Goal: Task Accomplishment & Management: Complete application form

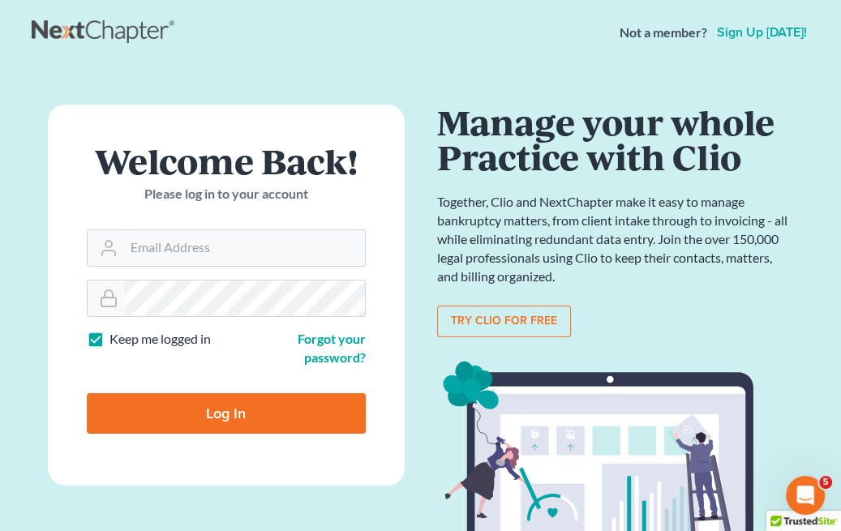
type input "amanda@nwclc.org"
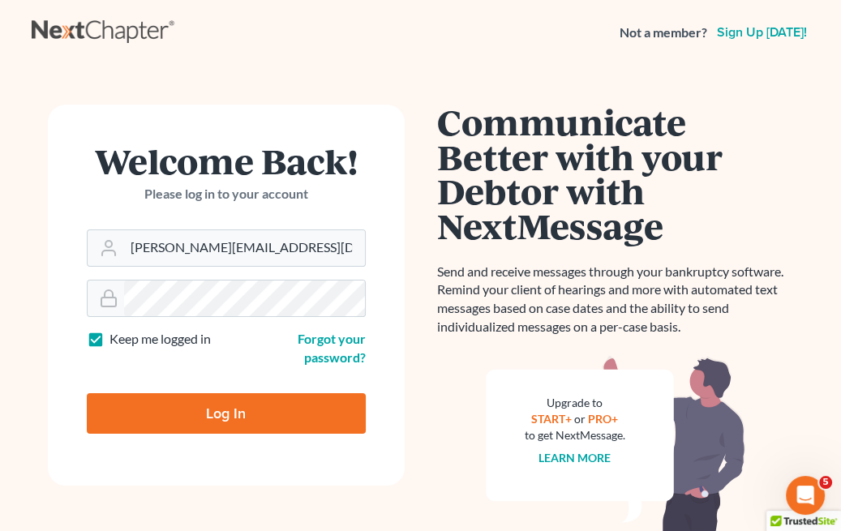
click at [178, 433] on input "Log In" at bounding box center [226, 413] width 279 height 41
type input "Thinking..."
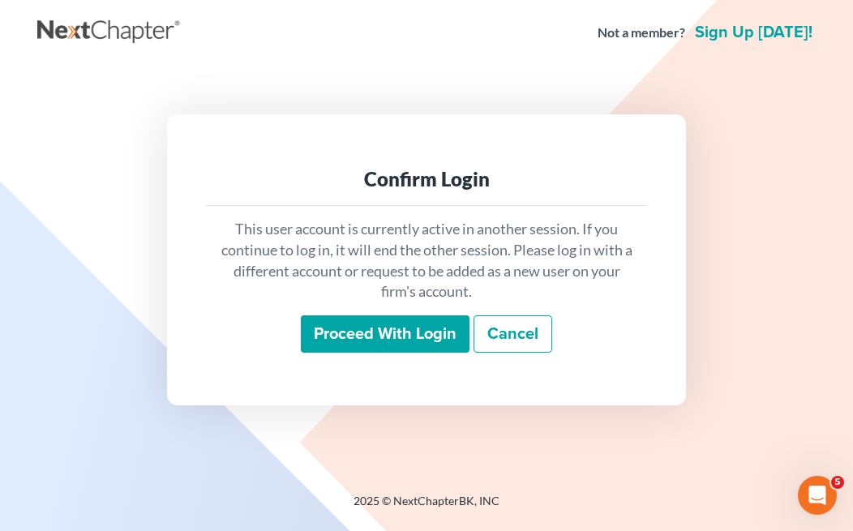
click at [414, 325] on input "Proceed with login" at bounding box center [385, 334] width 169 height 37
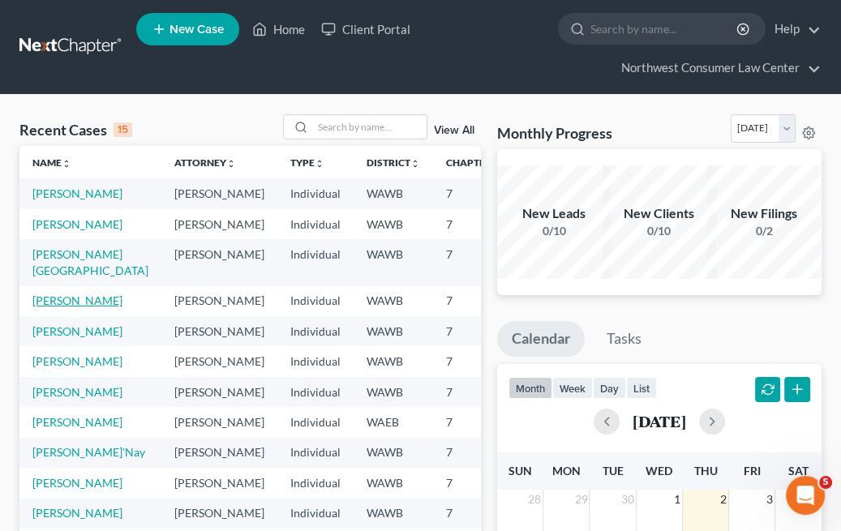
click at [51, 307] on link "[PERSON_NAME]" at bounding box center [77, 301] width 90 height 14
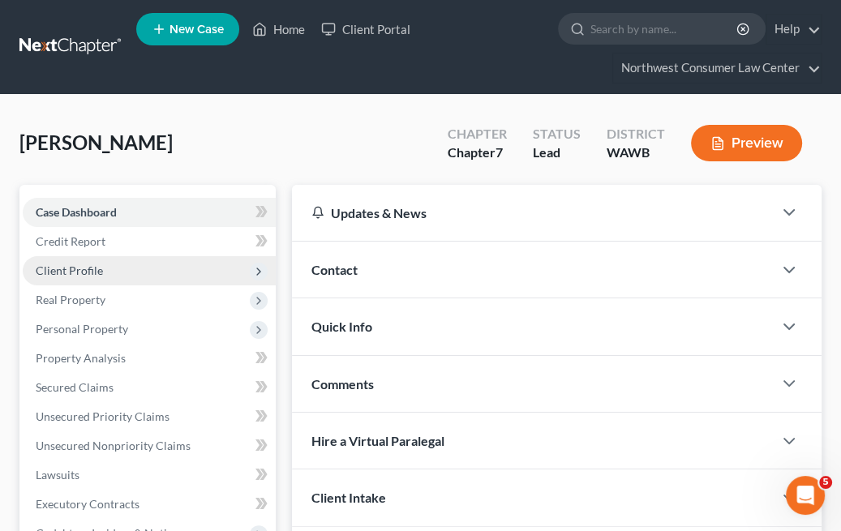
click at [107, 272] on span "Client Profile" at bounding box center [149, 270] width 253 height 29
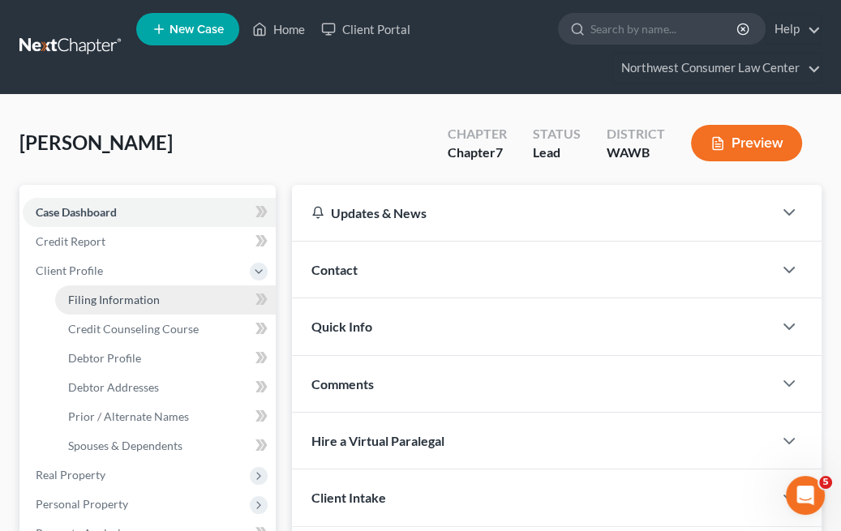
click at [121, 298] on span "Filing Information" at bounding box center [114, 300] width 92 height 14
select select "1"
select select "0"
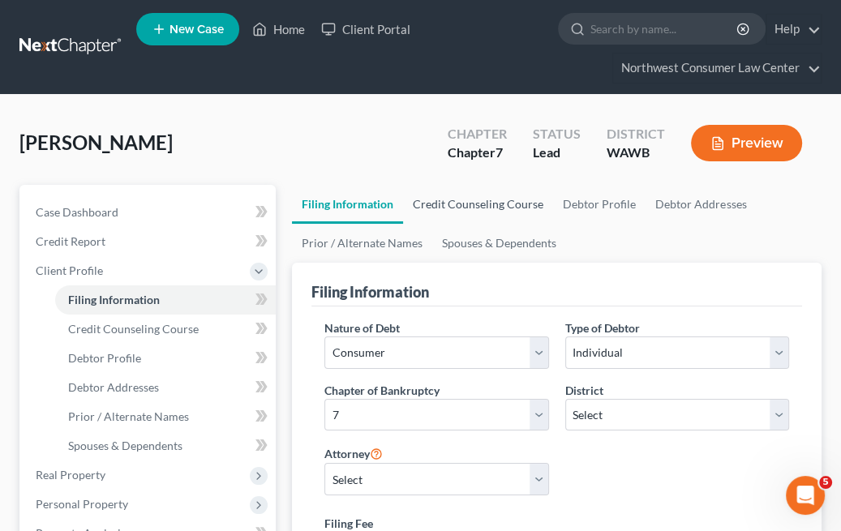
click at [458, 200] on link "Credit Counseling Course" at bounding box center [478, 204] width 150 height 39
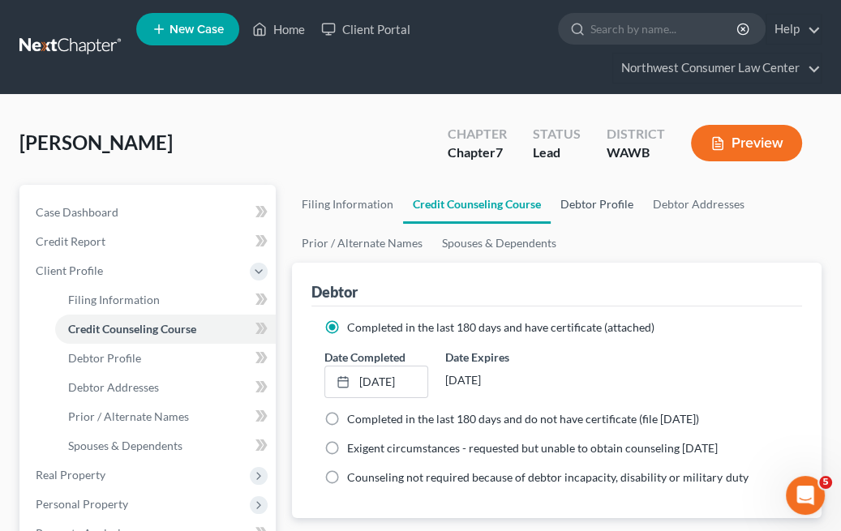
click at [568, 206] on link "Debtor Profile" at bounding box center [597, 204] width 92 height 39
select select "0"
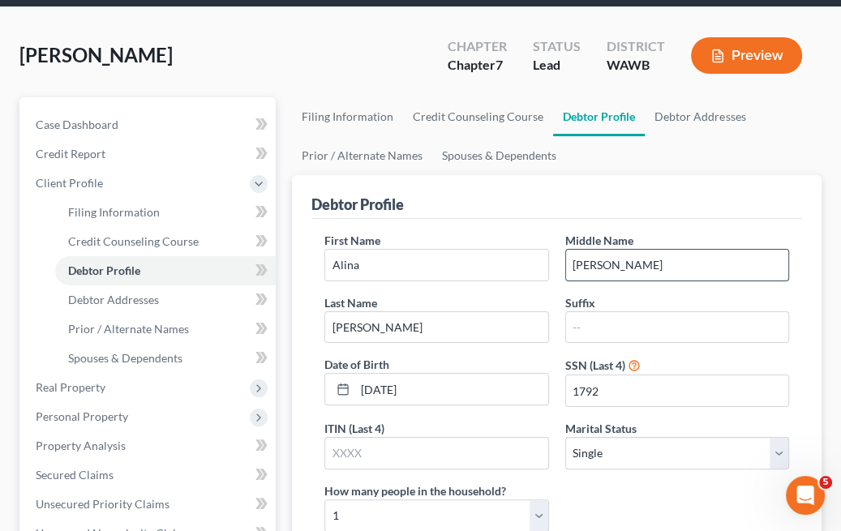
scroll to position [16, 0]
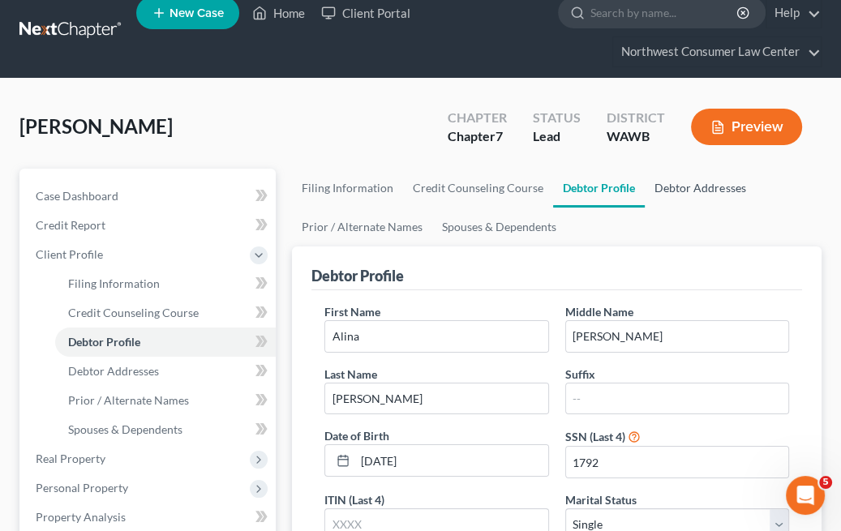
click at [700, 197] on link "Debtor Addresses" at bounding box center [700, 188] width 110 height 39
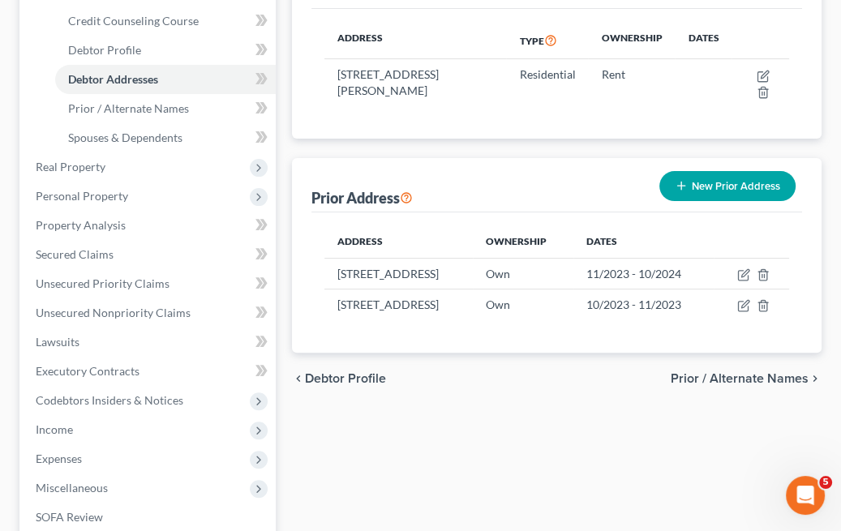
scroll to position [308, 0]
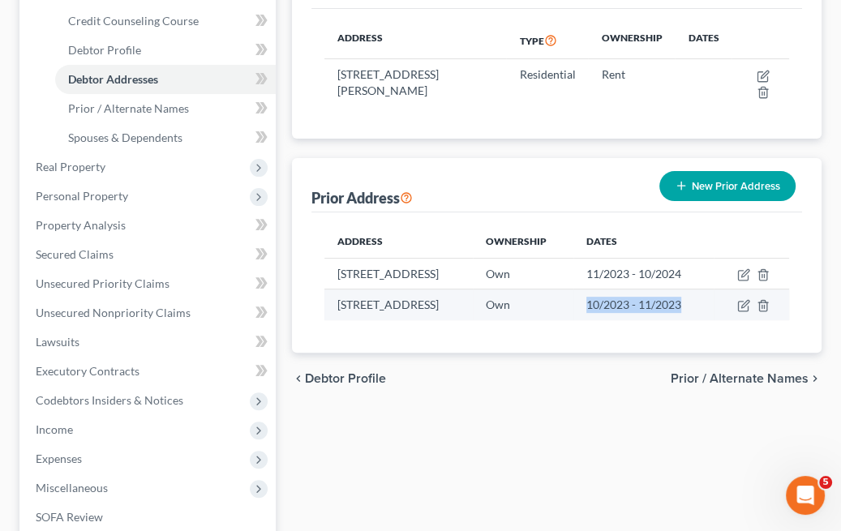
drag, startPoint x: 614, startPoint y: 320, endPoint x: 679, endPoint y: 344, distance: 69.0
click at [679, 320] on td "10/2023 - 11/2023" at bounding box center [644, 305] width 140 height 31
drag, startPoint x: 679, startPoint y: 344, endPoint x: 616, endPoint y: 308, distance: 72.7
click at [616, 308] on td "10/2023 - 11/2023" at bounding box center [644, 305] width 140 height 31
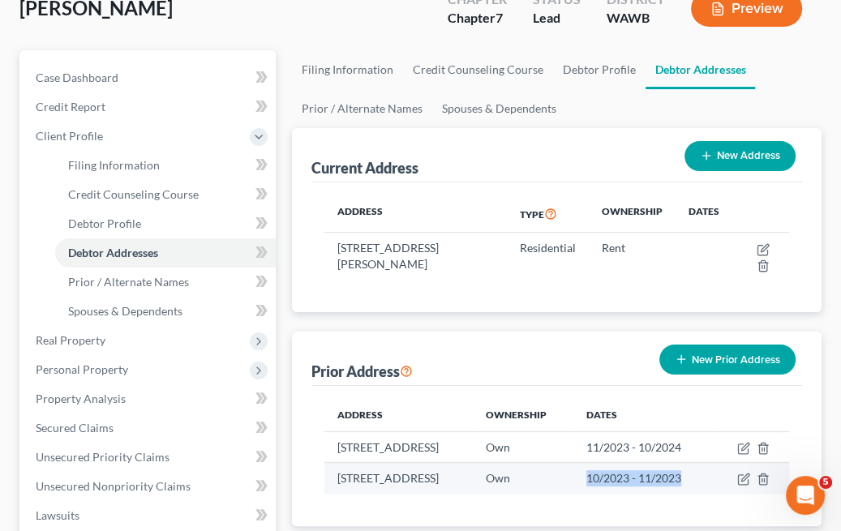
scroll to position [109, 0]
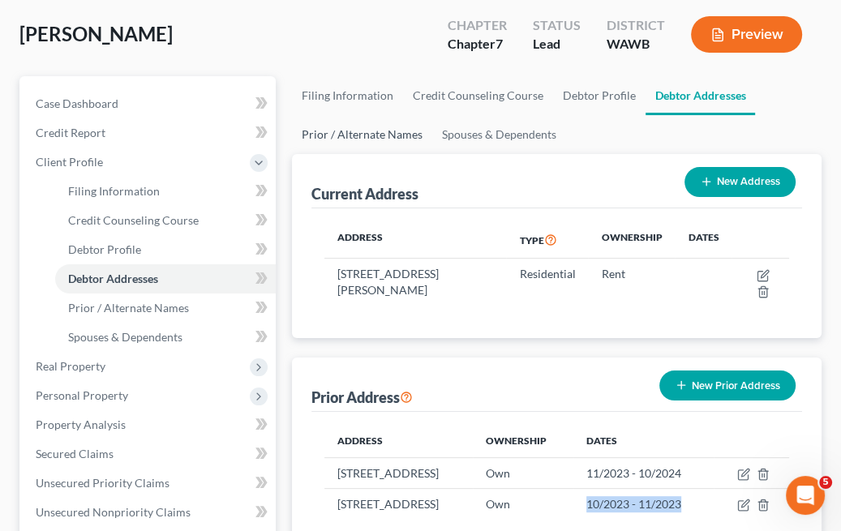
click at [359, 140] on link "Prior / Alternate Names" at bounding box center [362, 134] width 140 height 39
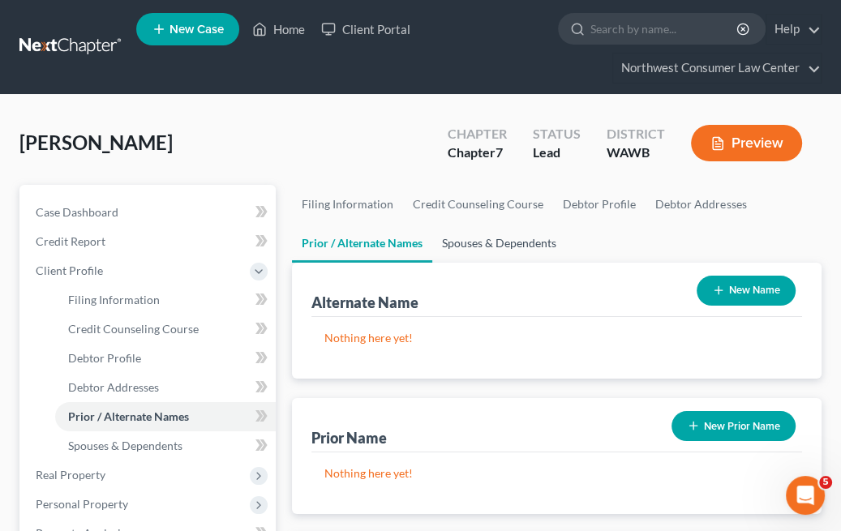
click at [482, 243] on link "Spouses & Dependents" at bounding box center [499, 243] width 134 height 39
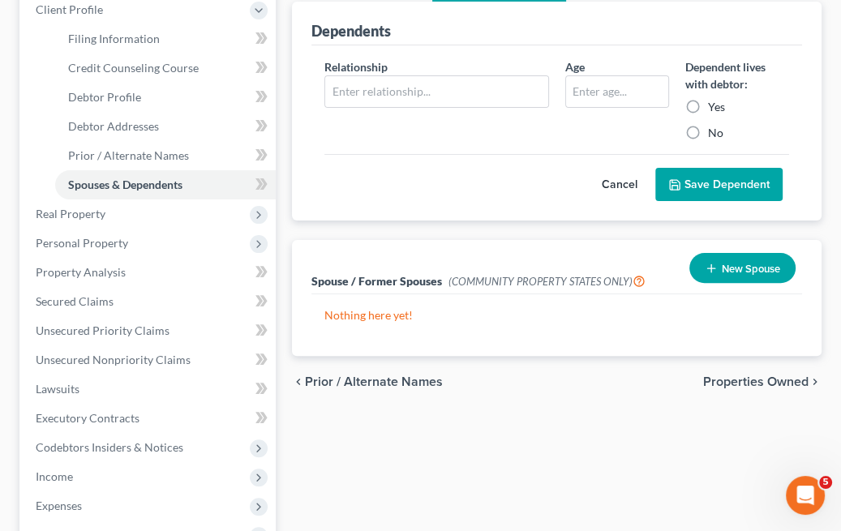
scroll to position [273, 0]
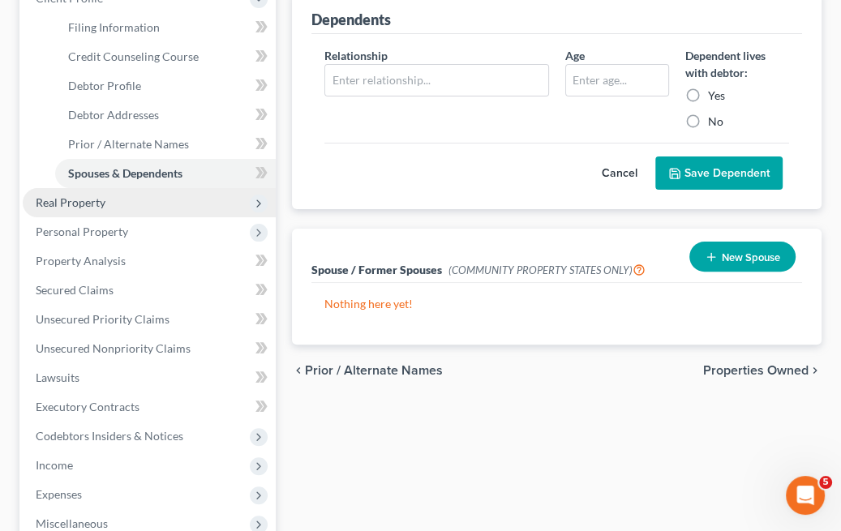
click at [144, 196] on span "Real Property" at bounding box center [149, 202] width 253 height 29
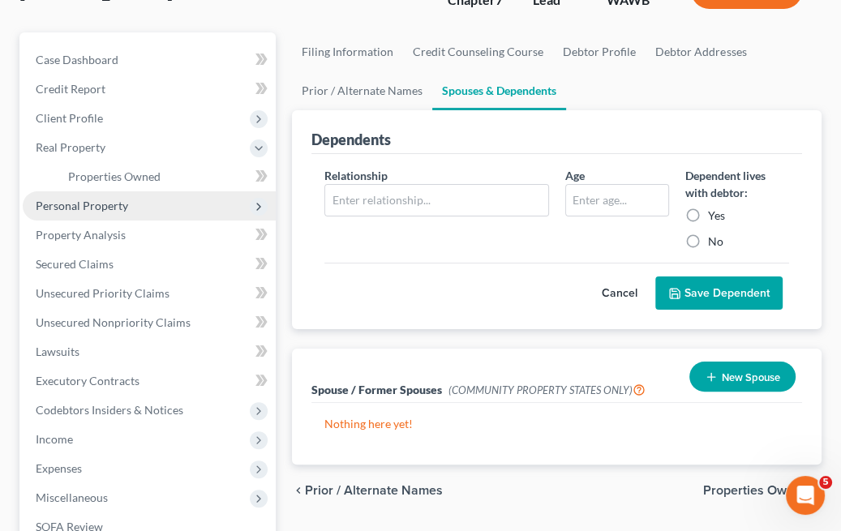
scroll to position [149, 0]
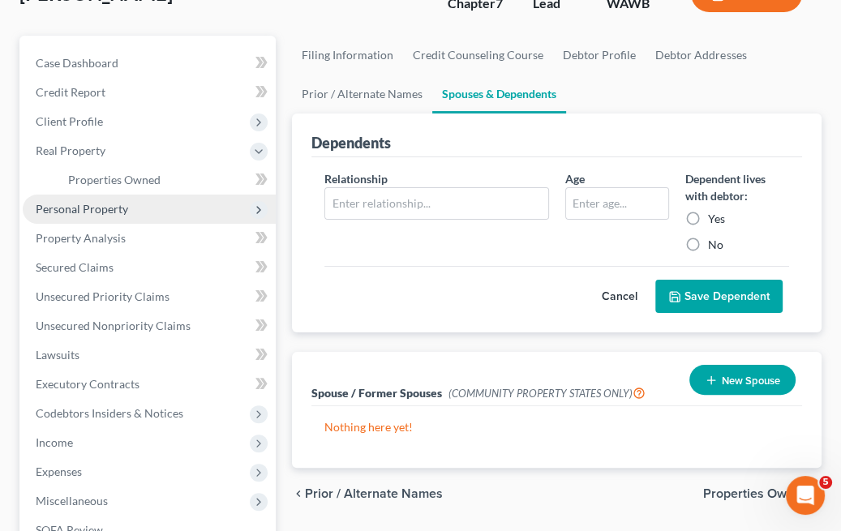
click at [98, 209] on span "Personal Property" at bounding box center [82, 209] width 92 height 14
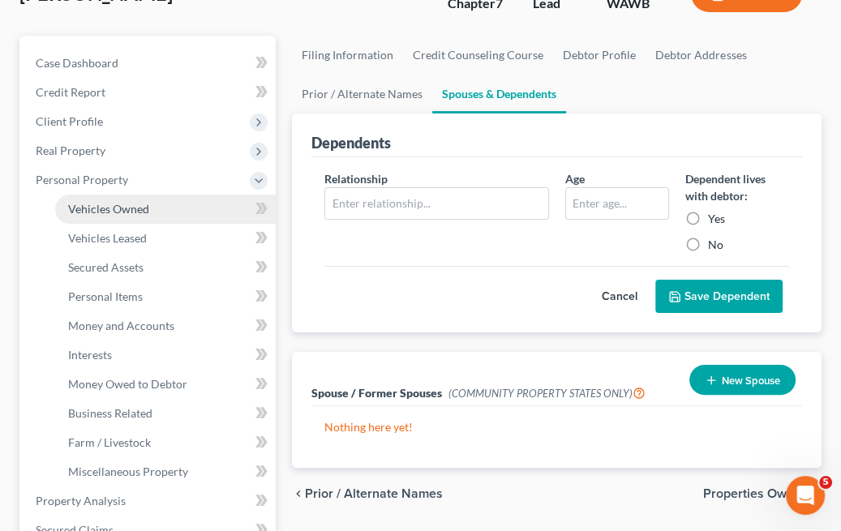
click at [174, 204] on link "Vehicles Owned" at bounding box center [165, 209] width 221 height 29
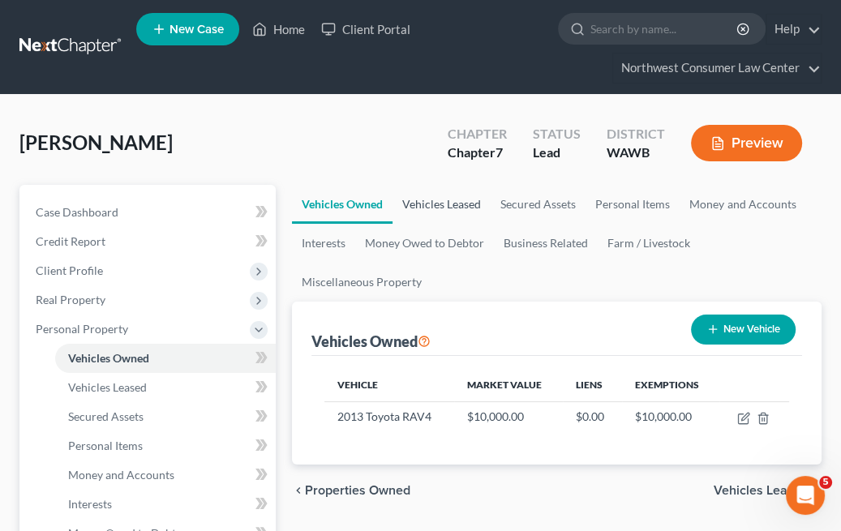
click at [447, 202] on link "Vehicles Leased" at bounding box center [442, 204] width 98 height 39
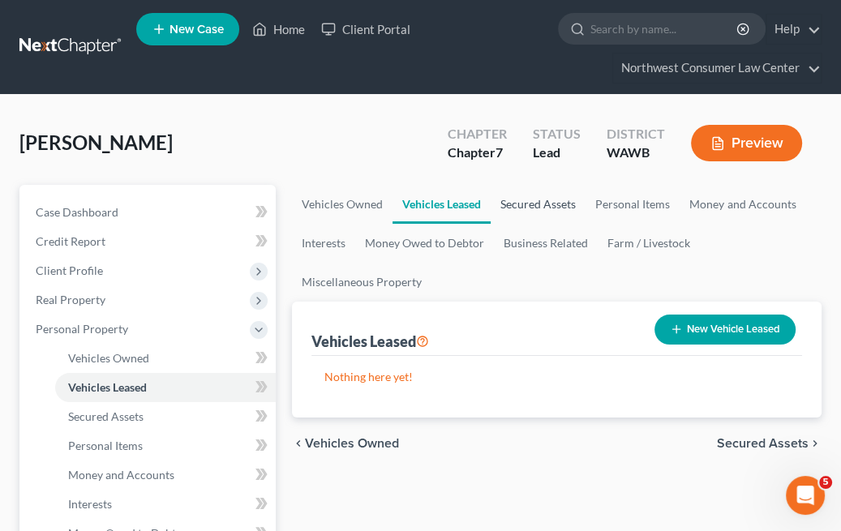
click at [515, 205] on link "Secured Assets" at bounding box center [538, 204] width 95 height 39
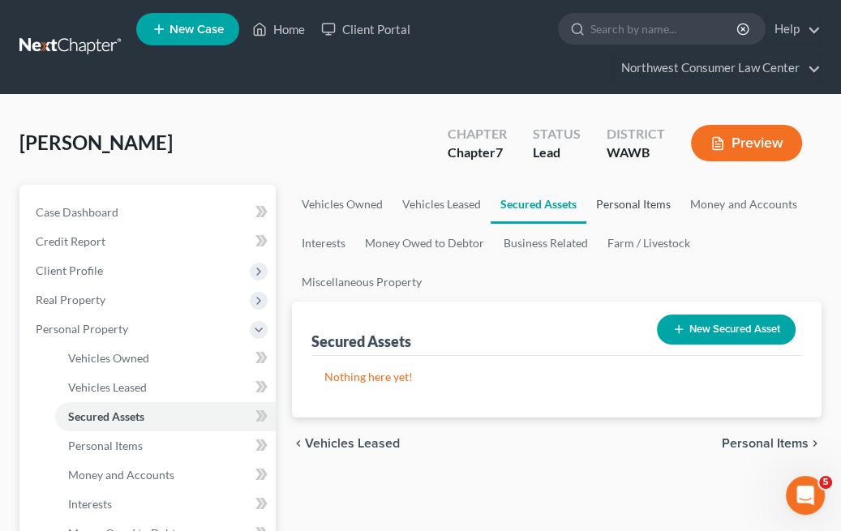
click at [642, 213] on link "Personal Items" at bounding box center [634, 204] width 94 height 39
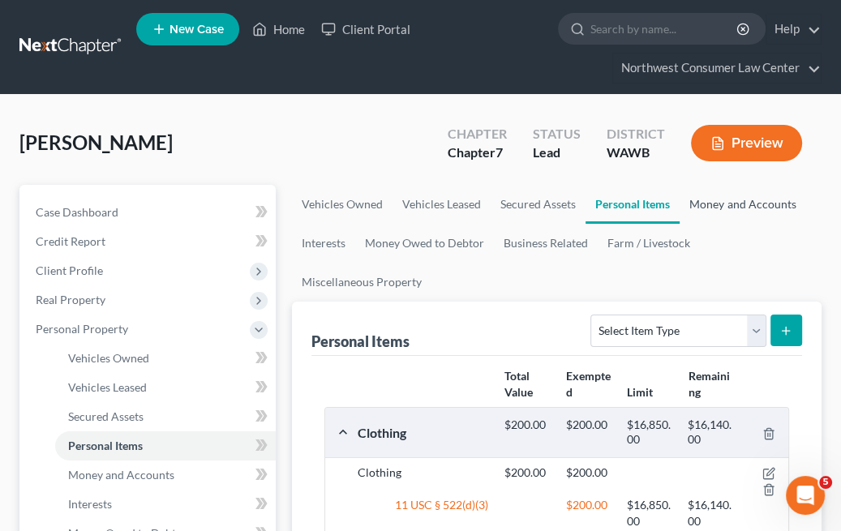
click at [746, 210] on link "Money and Accounts" at bounding box center [743, 204] width 126 height 39
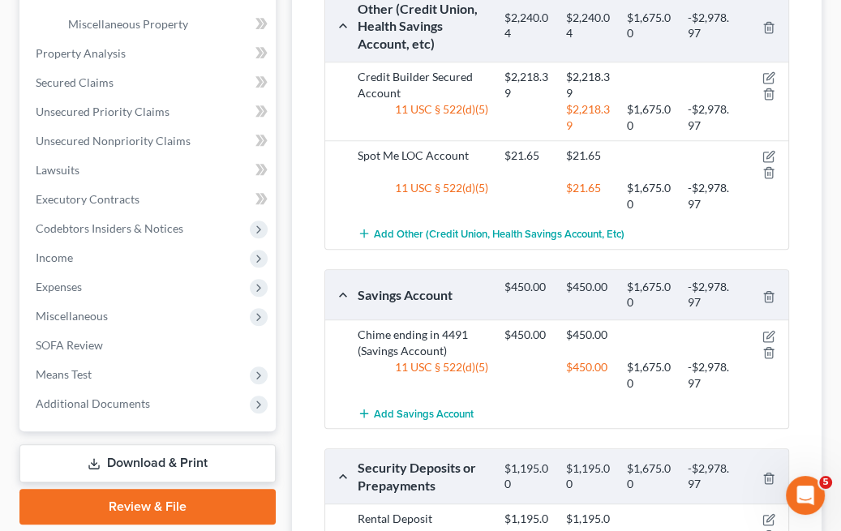
scroll to position [596, 0]
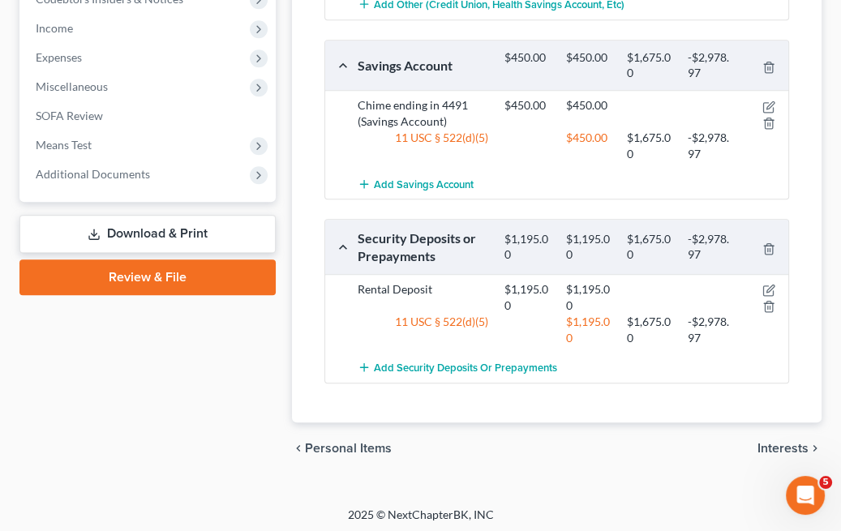
click at [473, 269] on div "Security Deposits or Prepayments $1,195.00 $1,195.00 $1,675.00 -$2,978.97" at bounding box center [553, 247] width 457 height 54
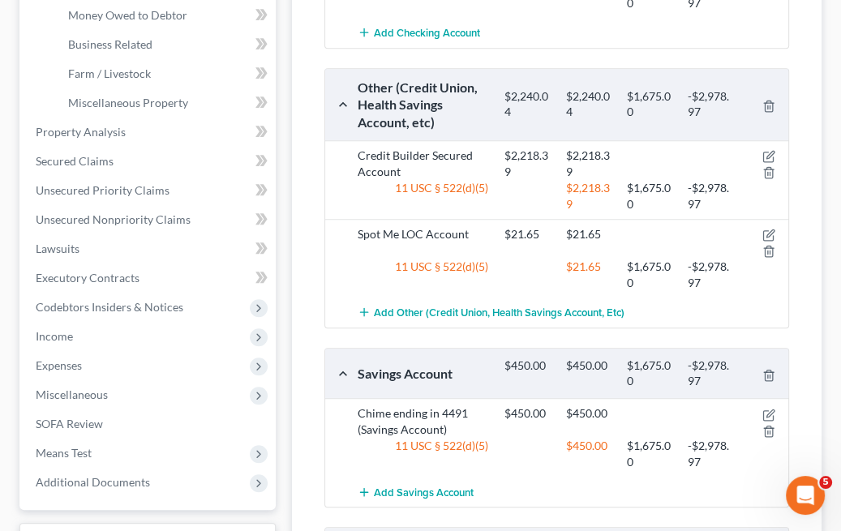
scroll to position [0, 0]
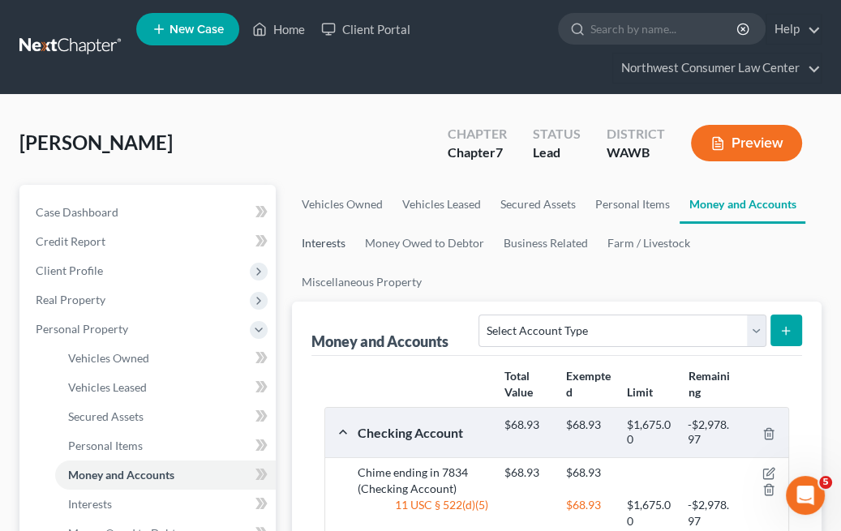
click at [308, 255] on link "Interests" at bounding box center [323, 243] width 63 height 39
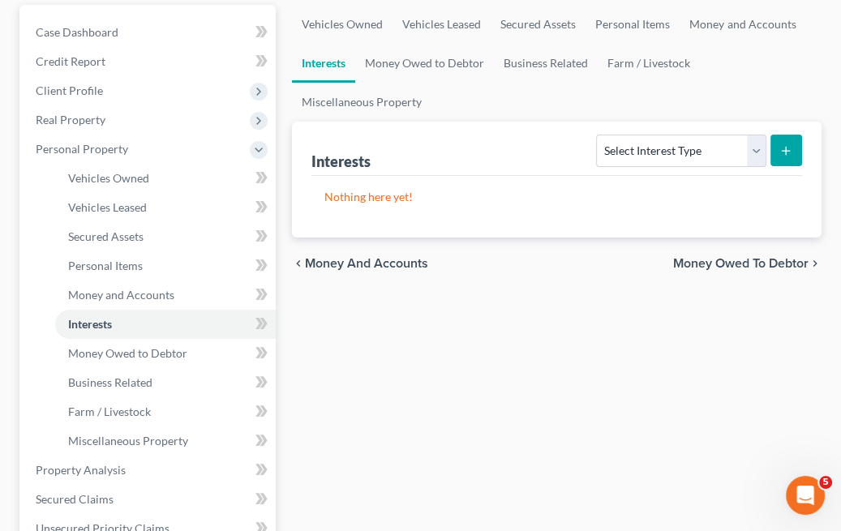
scroll to position [178, 0]
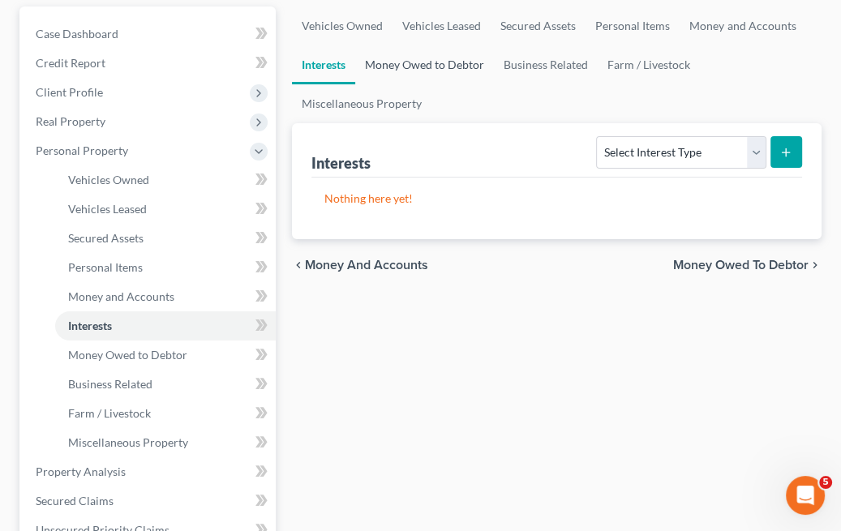
click at [419, 58] on link "Money Owed to Debtor" at bounding box center [424, 64] width 139 height 39
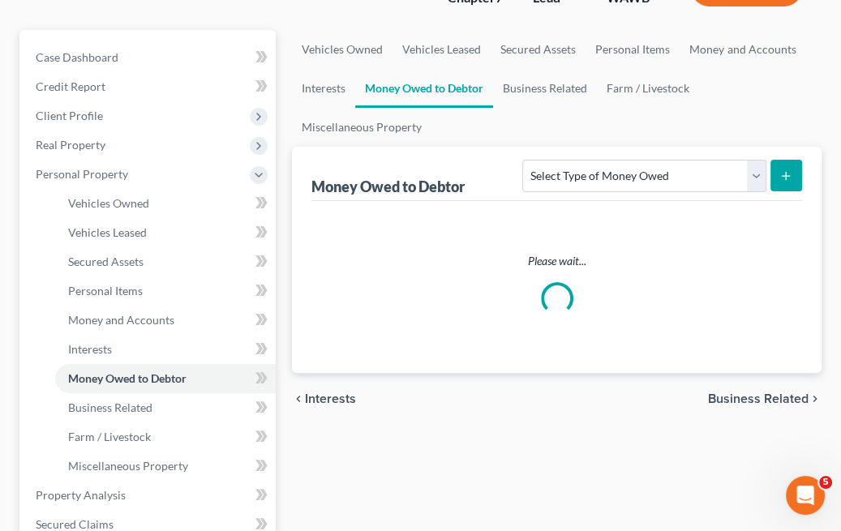
scroll to position [154, 0]
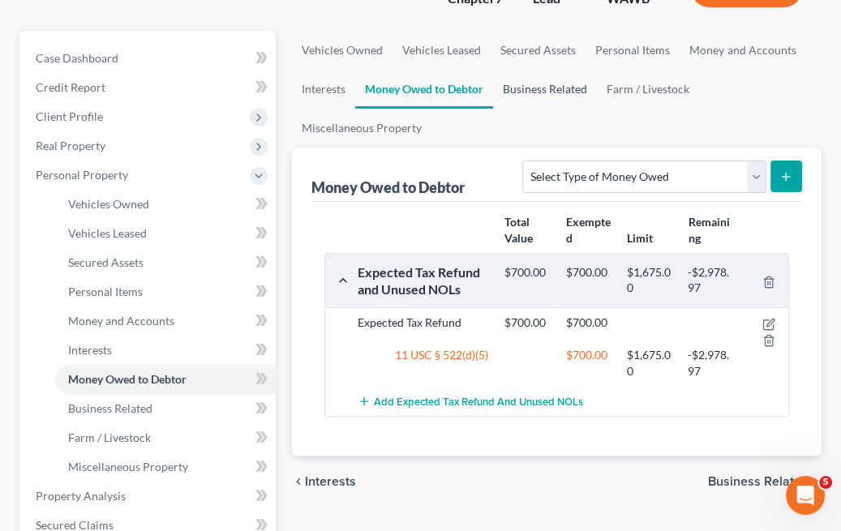
click at [532, 71] on link "Business Related" at bounding box center [545, 89] width 104 height 39
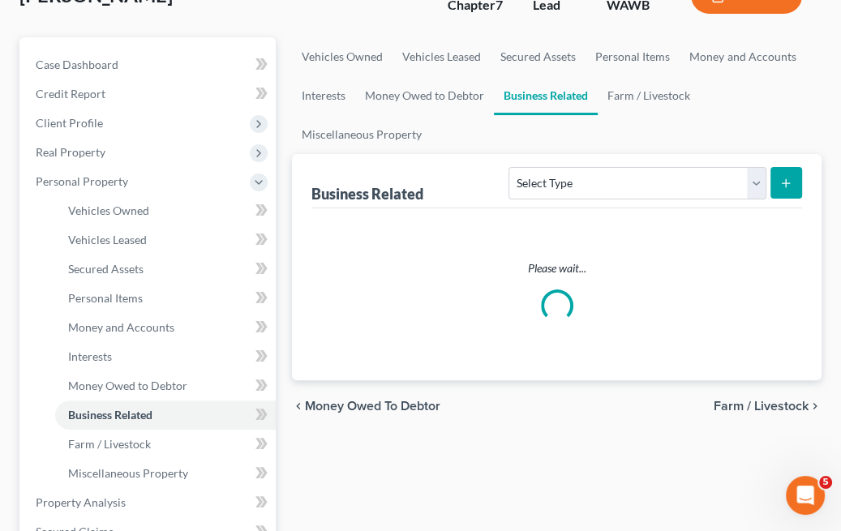
scroll to position [146, 0]
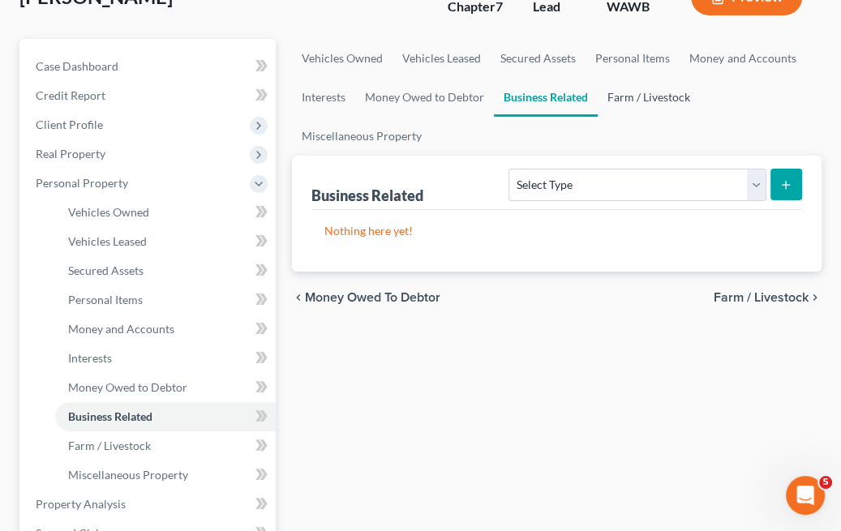
click at [675, 99] on link "Farm / Livestock" at bounding box center [649, 97] width 102 height 39
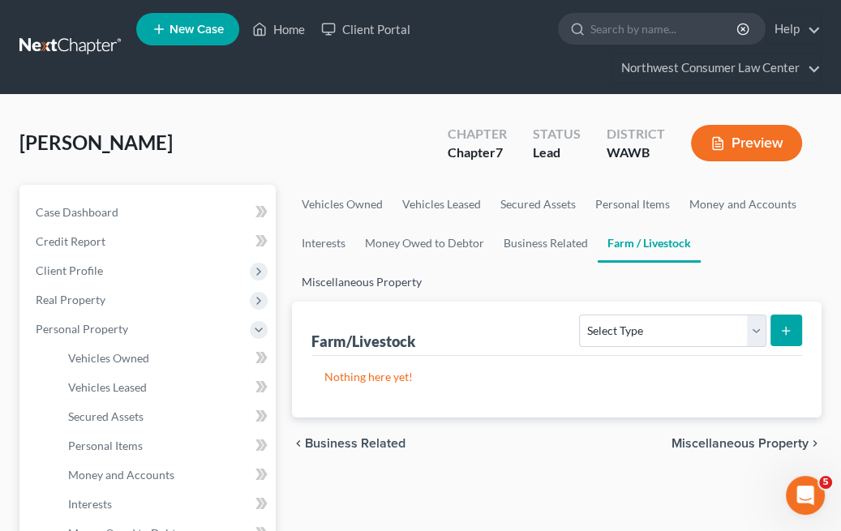
click at [371, 283] on link "Miscellaneous Property" at bounding box center [362, 282] width 140 height 39
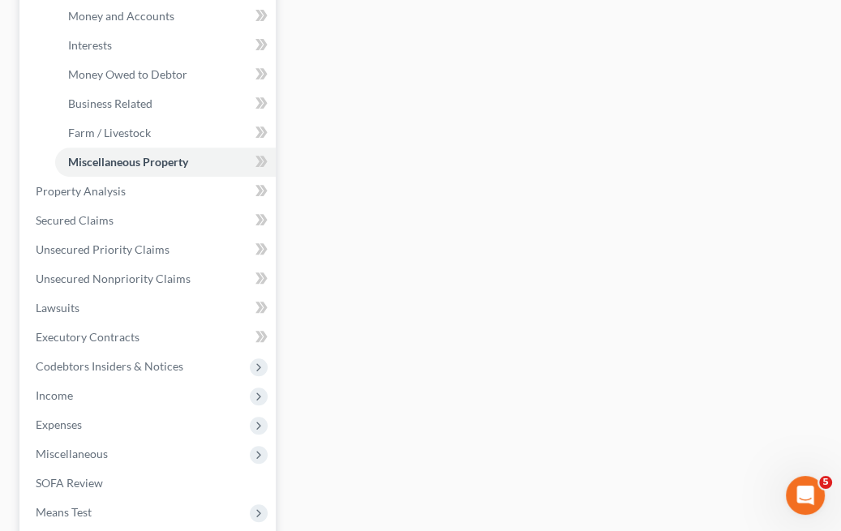
scroll to position [458, 0]
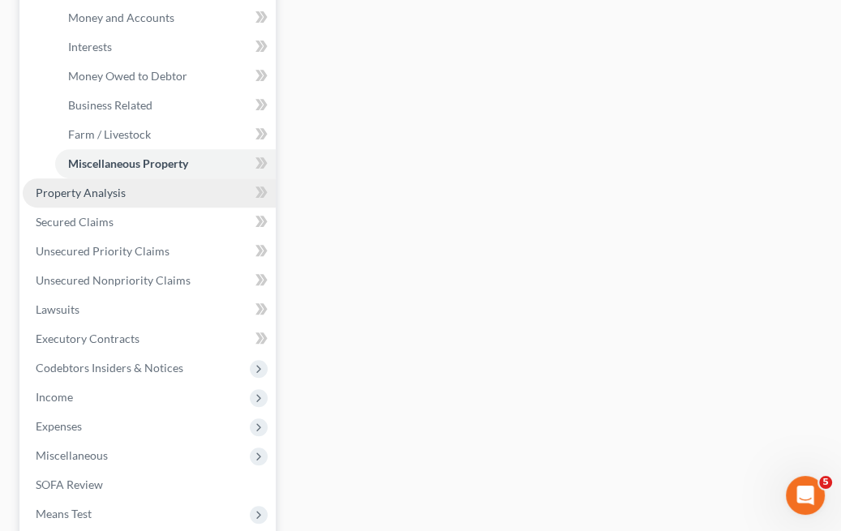
click at [144, 194] on link "Property Analysis" at bounding box center [149, 192] width 253 height 29
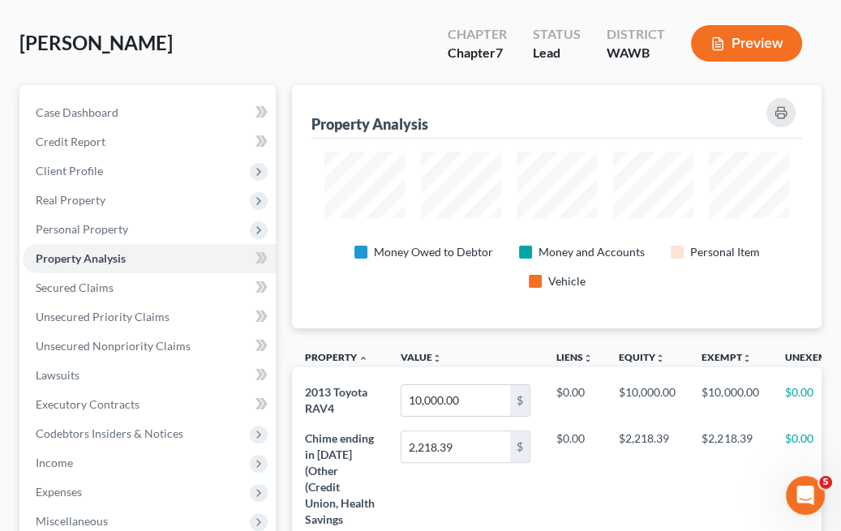
scroll to position [110, 0]
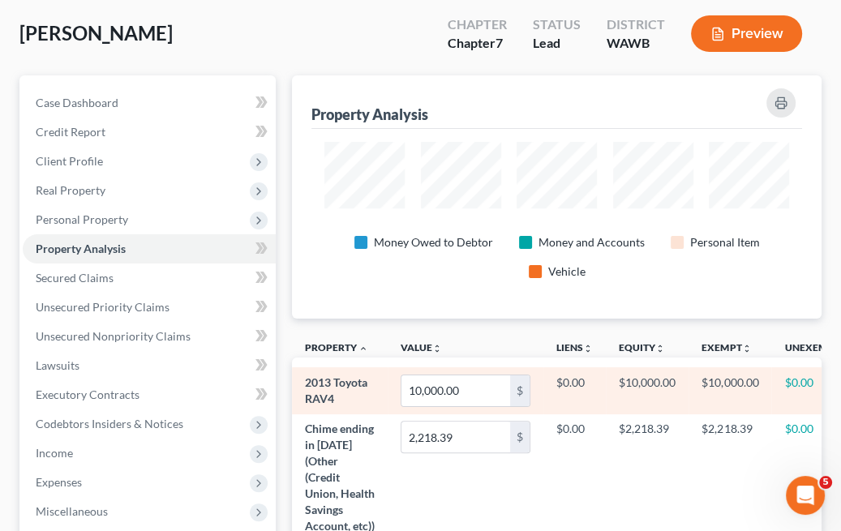
click at [638, 379] on td "$10,000.00" at bounding box center [647, 391] width 83 height 46
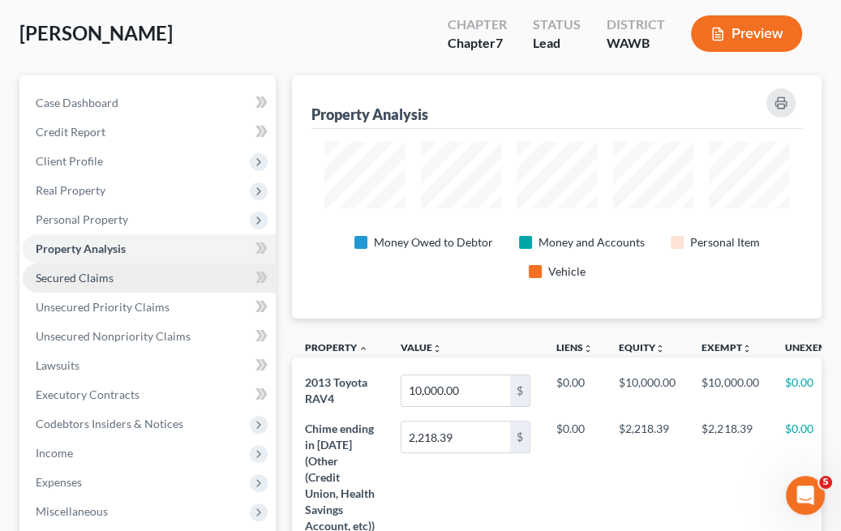
click at [94, 279] on span "Secured Claims" at bounding box center [75, 278] width 78 height 14
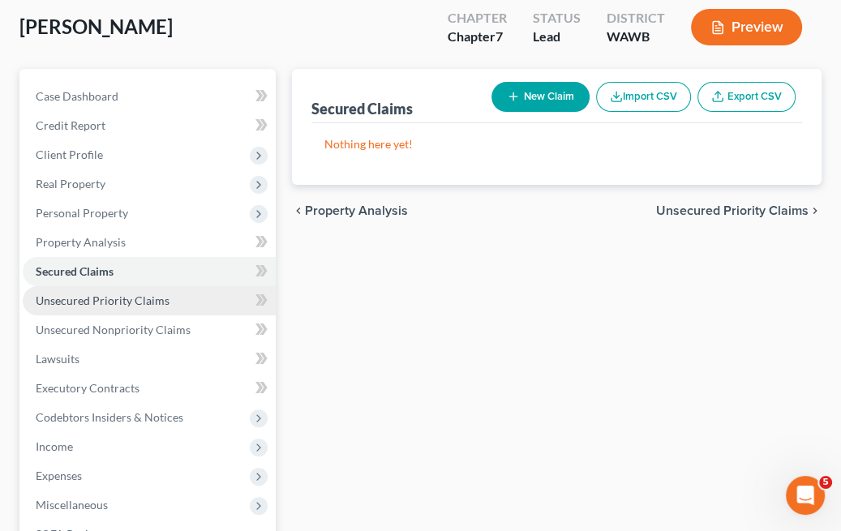
drag, startPoint x: 135, startPoint y: 291, endPoint x: 156, endPoint y: 301, distance: 23.2
click at [156, 301] on span "Unsecured Priority Claims" at bounding box center [103, 301] width 134 height 14
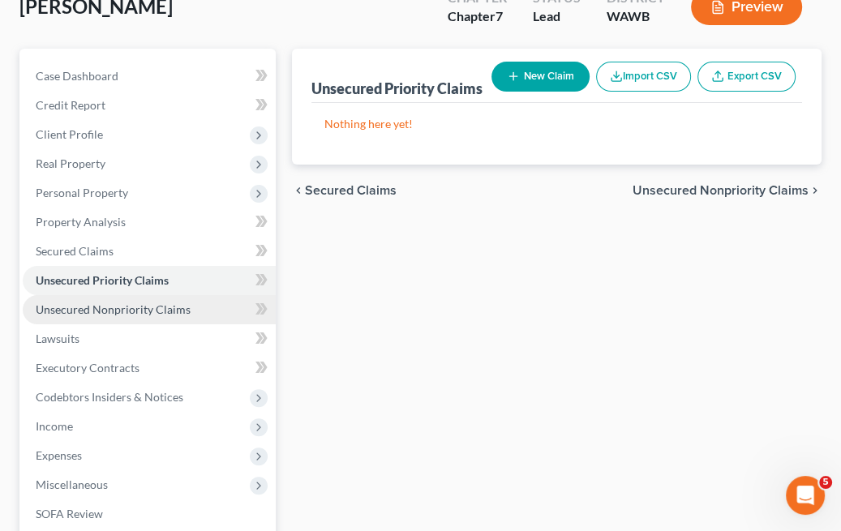
click at [157, 304] on span "Unsecured Nonpriority Claims" at bounding box center [113, 310] width 155 height 14
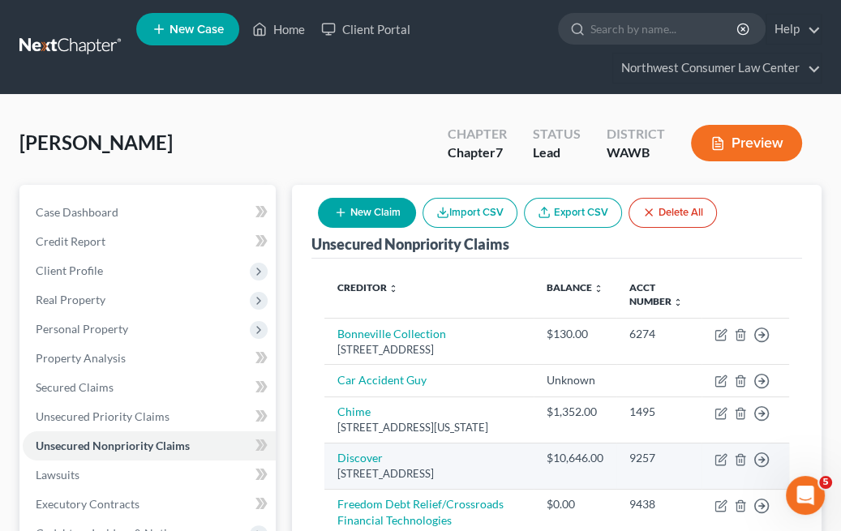
scroll to position [109, 0]
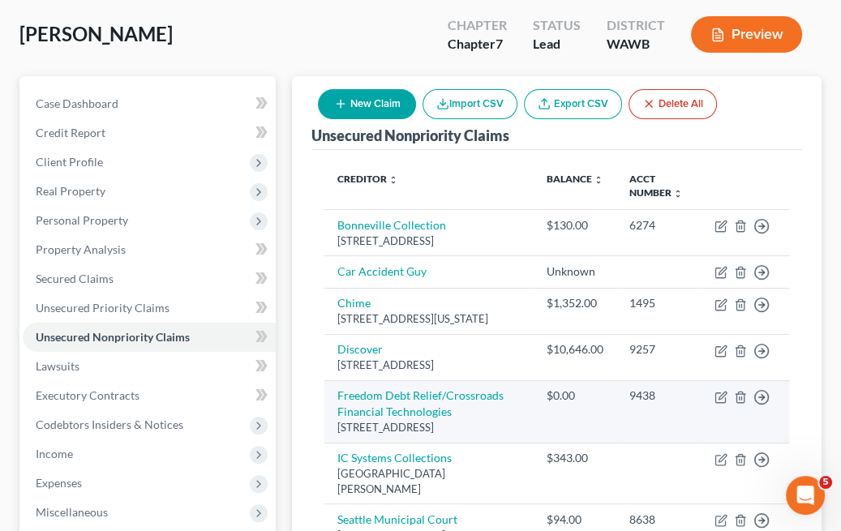
click at [447, 436] on div "[STREET_ADDRESS]" at bounding box center [428, 427] width 183 height 15
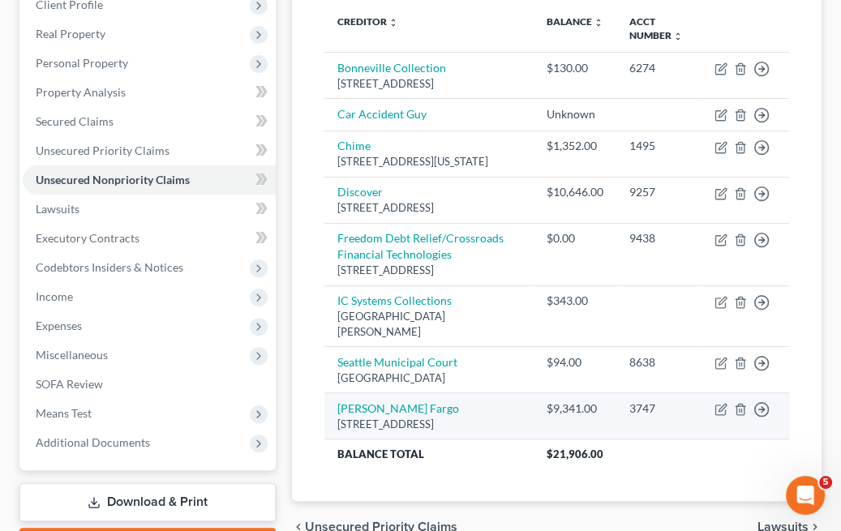
scroll to position [266, 0]
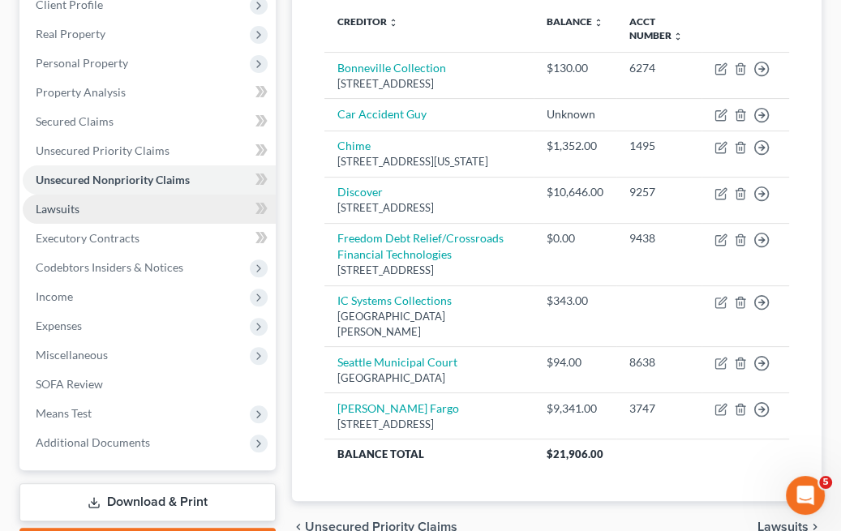
click at [156, 208] on link "Lawsuits" at bounding box center [149, 209] width 253 height 29
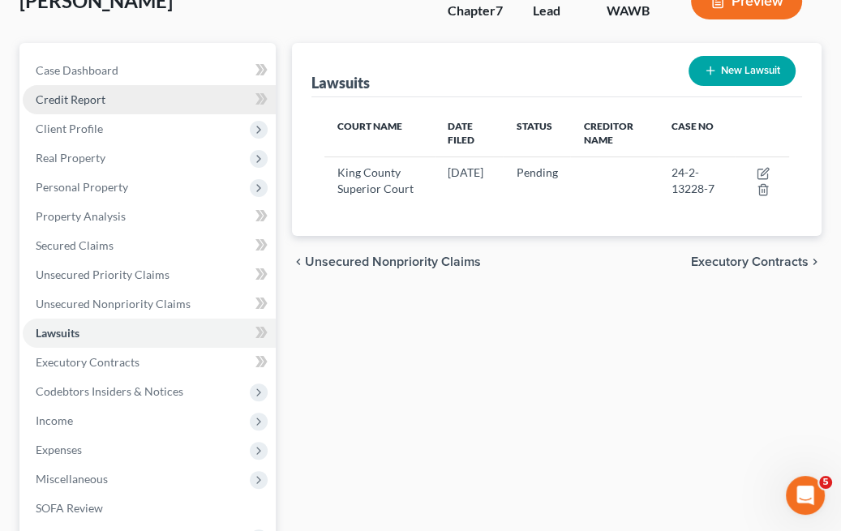
scroll to position [141, 0]
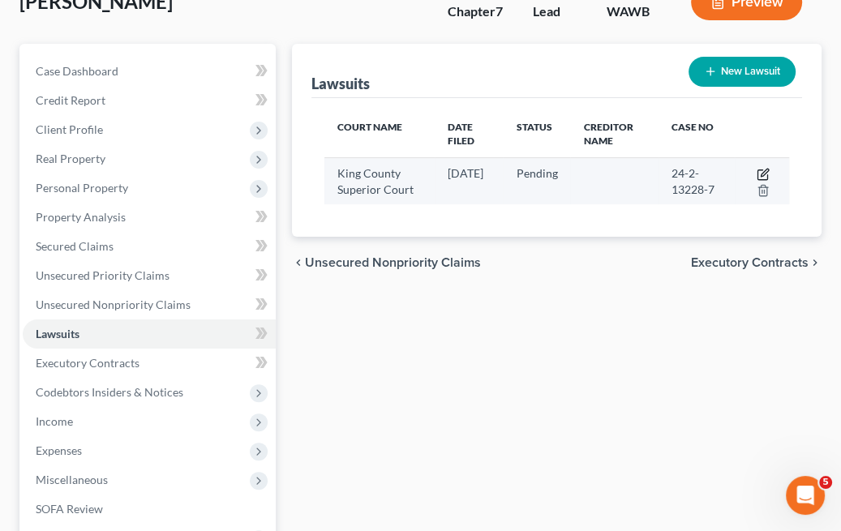
click at [763, 172] on icon "button" at bounding box center [763, 174] width 13 height 13
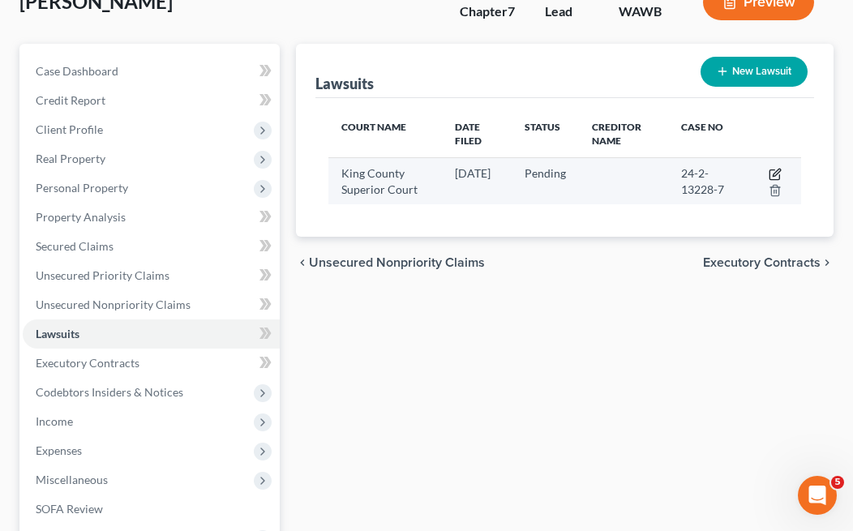
select select "50"
select select "0"
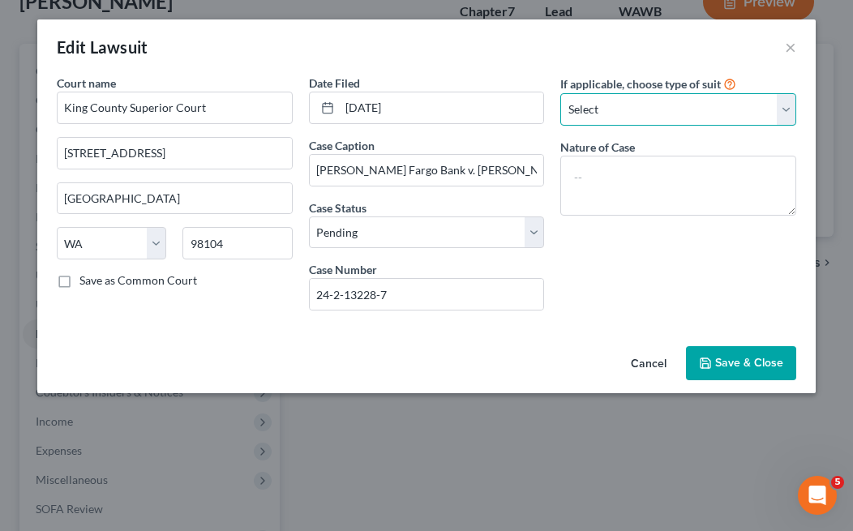
click at [772, 93] on select "Select Repossession Garnishment Foreclosure Attached, Seized, Or Levied Other" at bounding box center [679, 109] width 236 height 32
click at [587, 338] on div "Court name * King County Superior Court [GEOGRAPHIC_DATA] [US_STATE] AK AR AZ C…" at bounding box center [426, 207] width 779 height 265
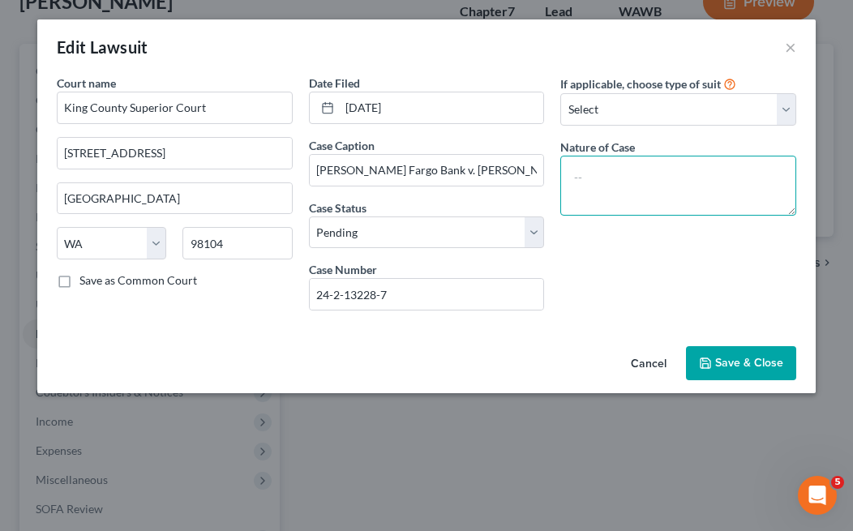
click at [639, 172] on textarea at bounding box center [679, 186] width 236 height 60
type textarea "c"
type textarea "Civil"
click at [753, 372] on button "Save & Close" at bounding box center [741, 363] width 110 height 34
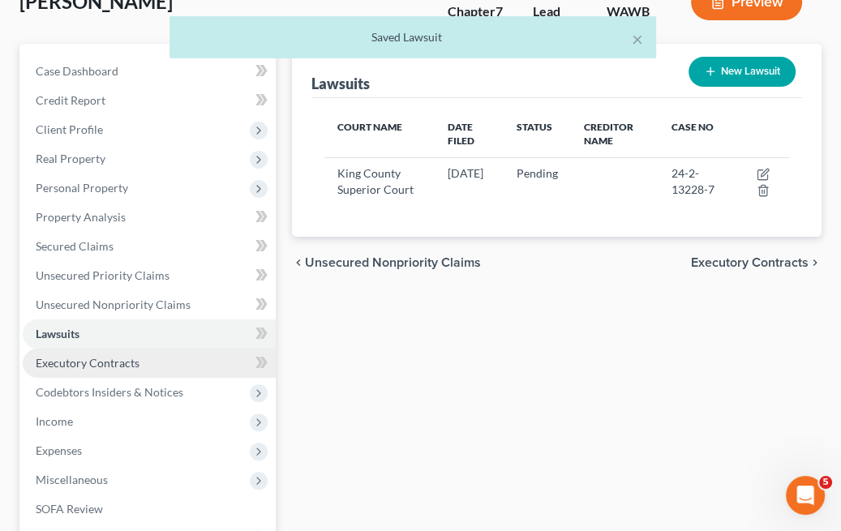
click at [144, 366] on link "Executory Contracts" at bounding box center [149, 363] width 253 height 29
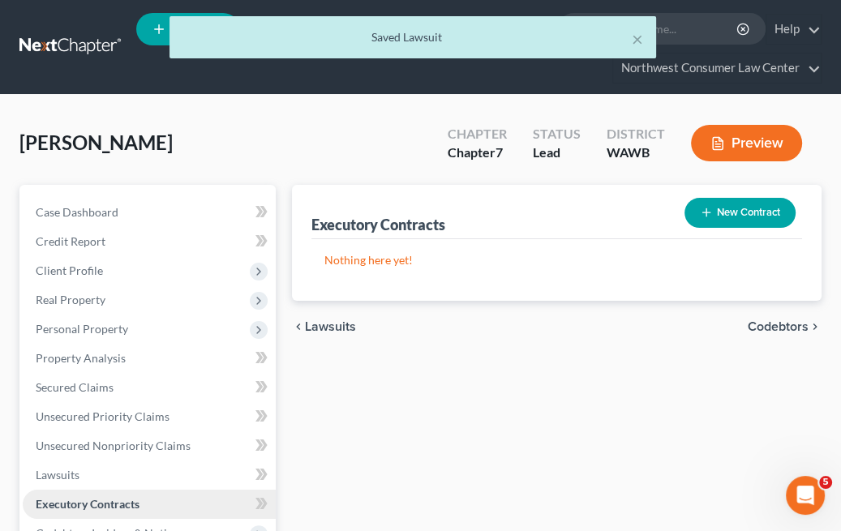
scroll to position [88, 0]
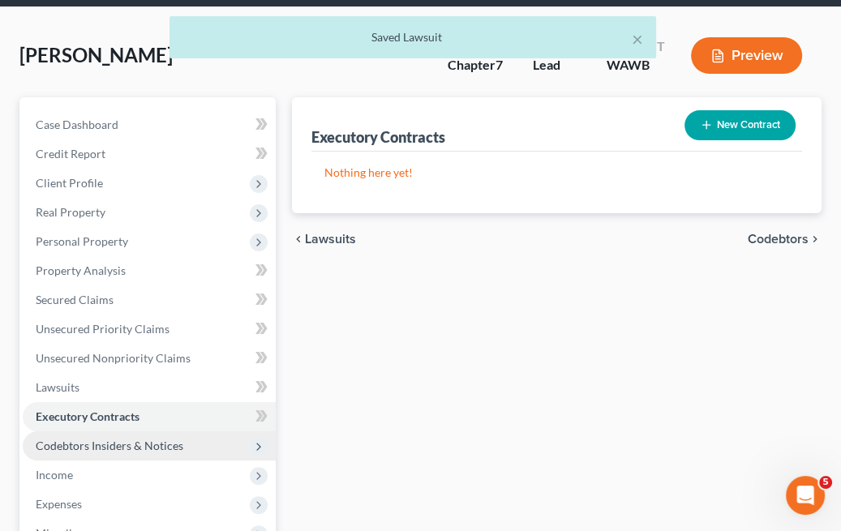
click at [101, 432] on span "Codebtors Insiders & Notices" at bounding box center [149, 446] width 253 height 29
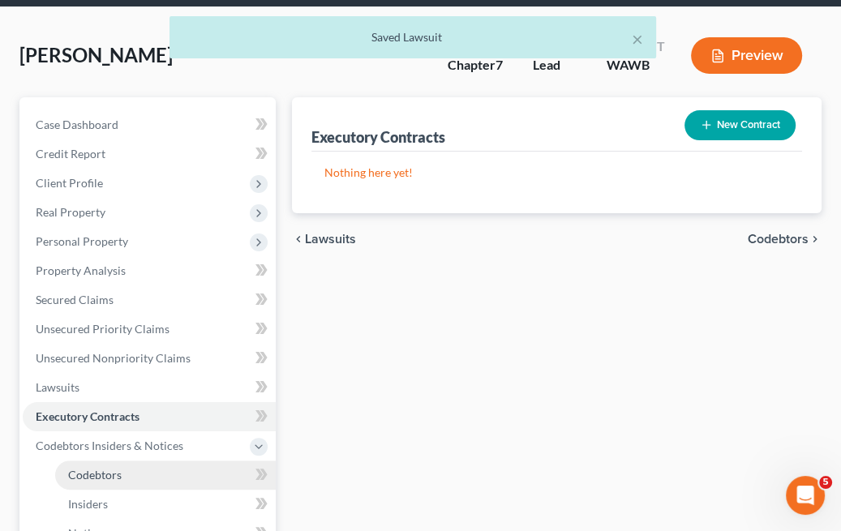
click at [107, 464] on link "Codebtors" at bounding box center [165, 475] width 221 height 29
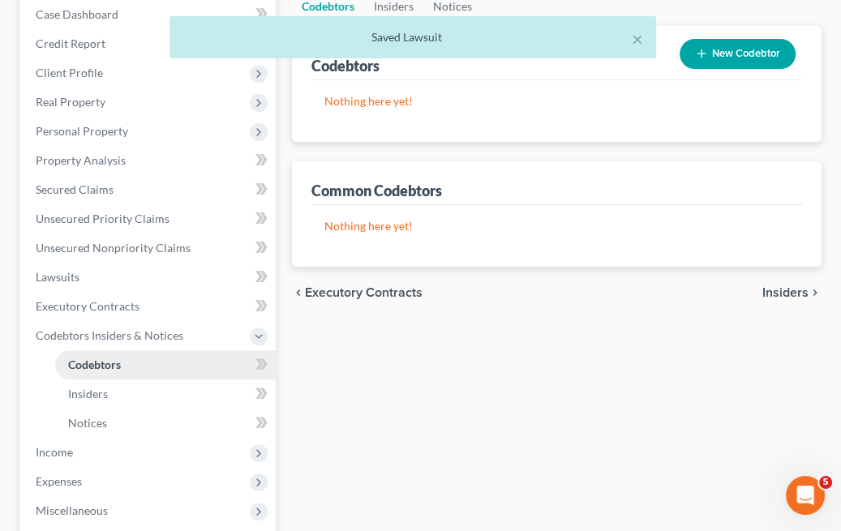
scroll to position [196, 0]
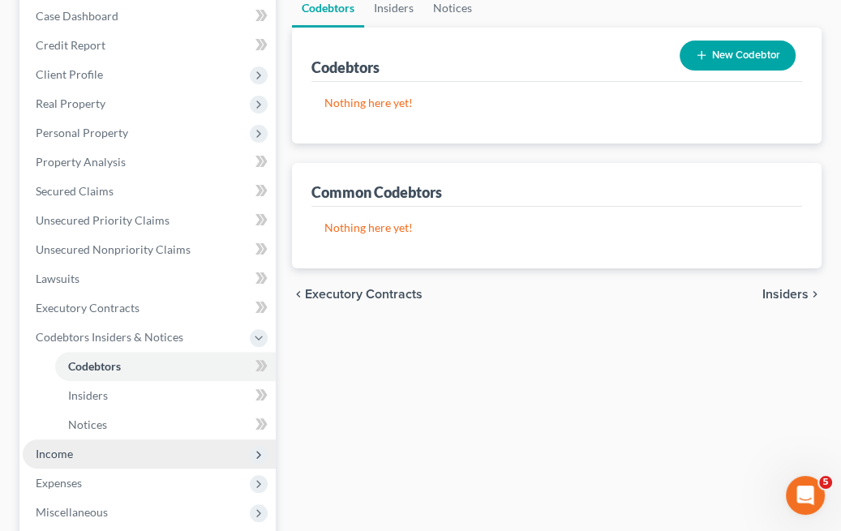
click at [106, 463] on span "Income" at bounding box center [149, 454] width 253 height 29
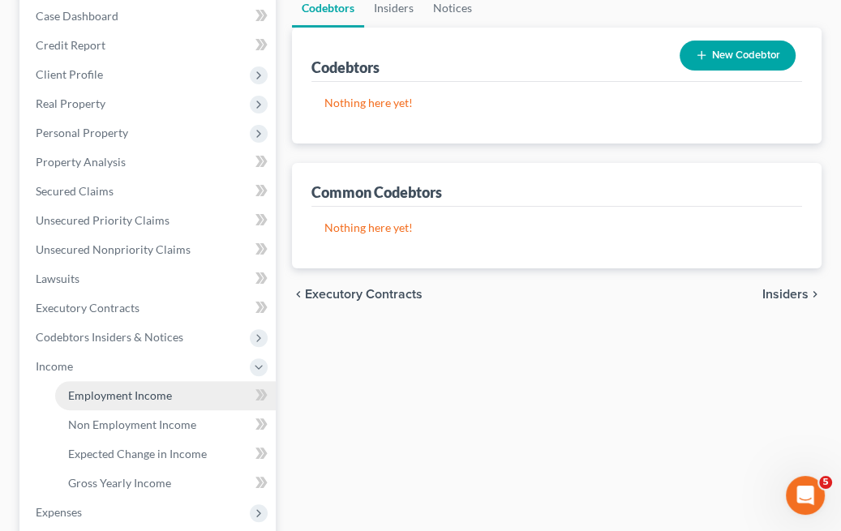
click at [118, 390] on span "Employment Income" at bounding box center [120, 396] width 104 height 14
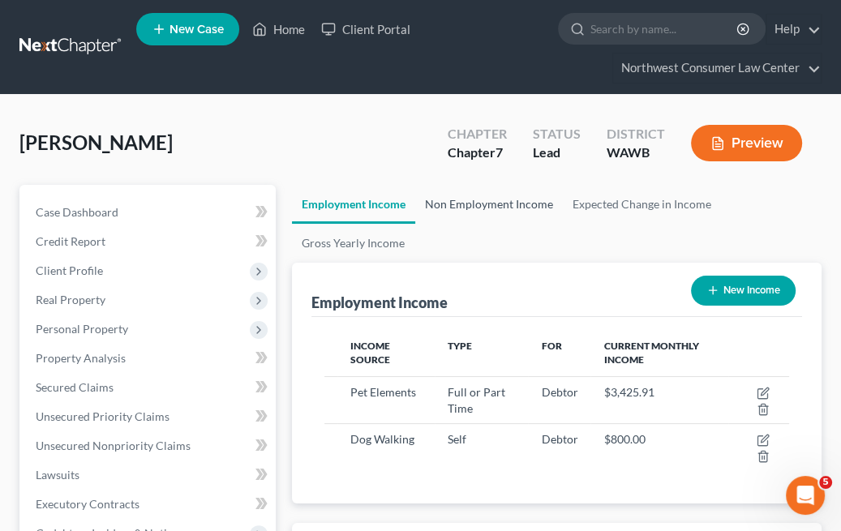
click at [477, 198] on link "Non Employment Income" at bounding box center [489, 204] width 148 height 39
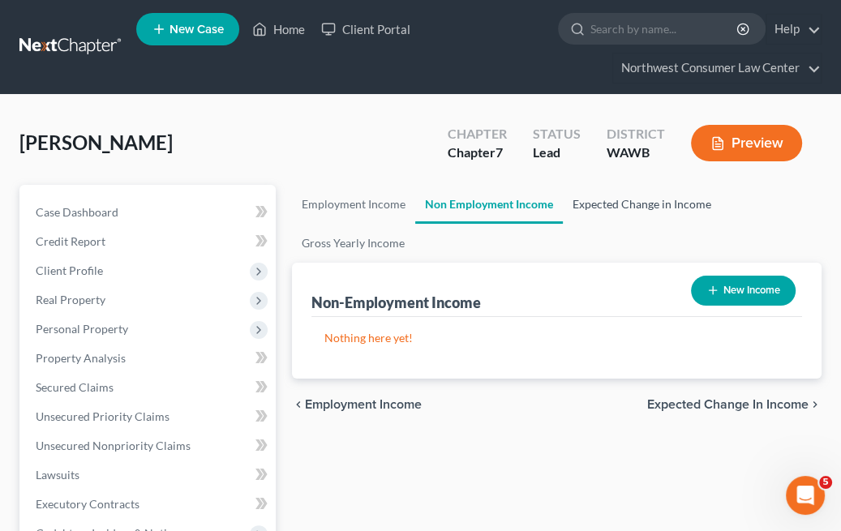
click at [583, 196] on link "Expected Change in Income" at bounding box center [642, 204] width 158 height 39
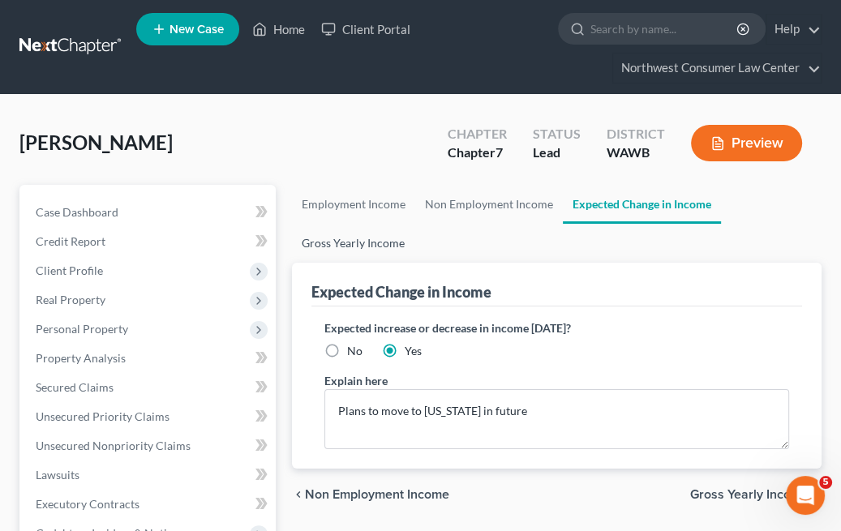
click at [357, 229] on link "Gross Yearly Income" at bounding box center [353, 243] width 123 height 39
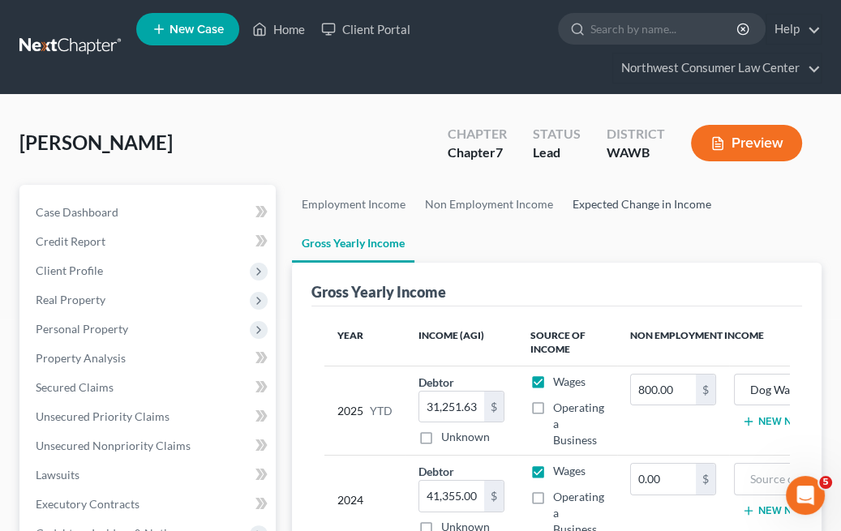
click at [667, 210] on link "Expected Change in Income" at bounding box center [642, 204] width 158 height 39
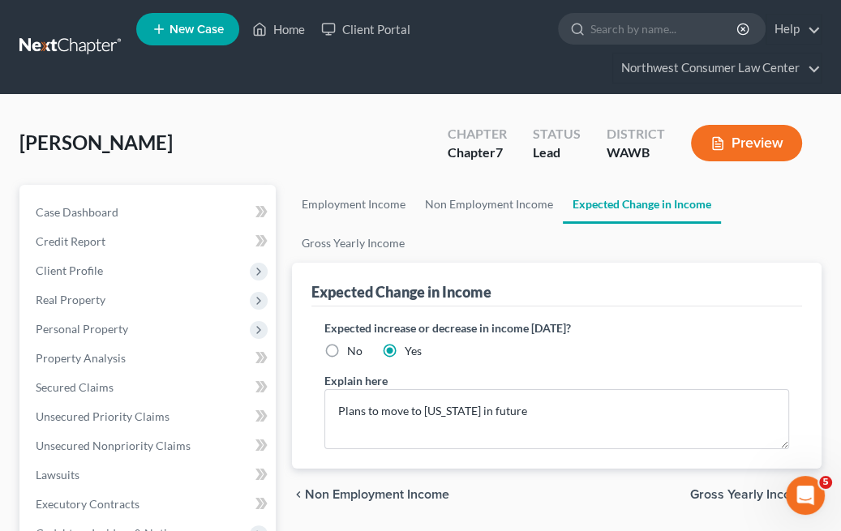
scroll to position [37, 0]
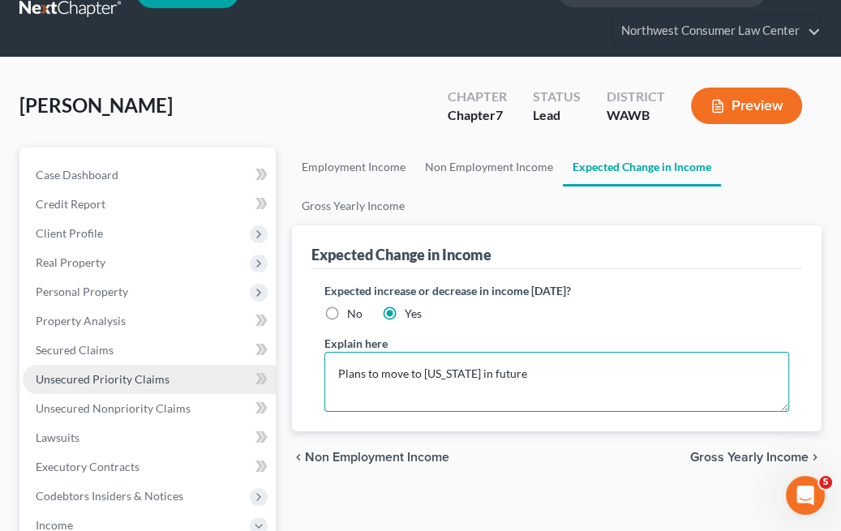
drag, startPoint x: 561, startPoint y: 385, endPoint x: 63, endPoint y: 368, distance: 498.4
click at [63, 368] on div "Petition Navigation Case Dashboard Payments Invoices Payments Payments Credit R…" at bounding box center [420, 529] width 819 height 762
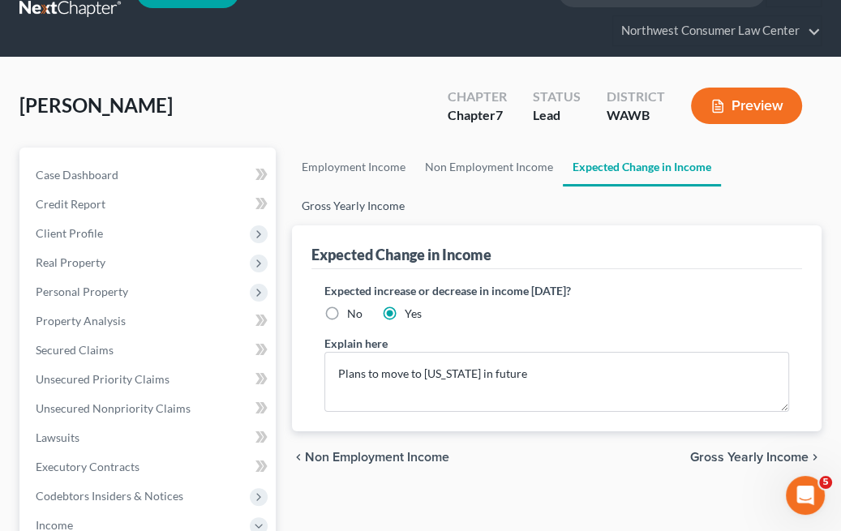
click at [363, 211] on link "Gross Yearly Income" at bounding box center [353, 206] width 123 height 39
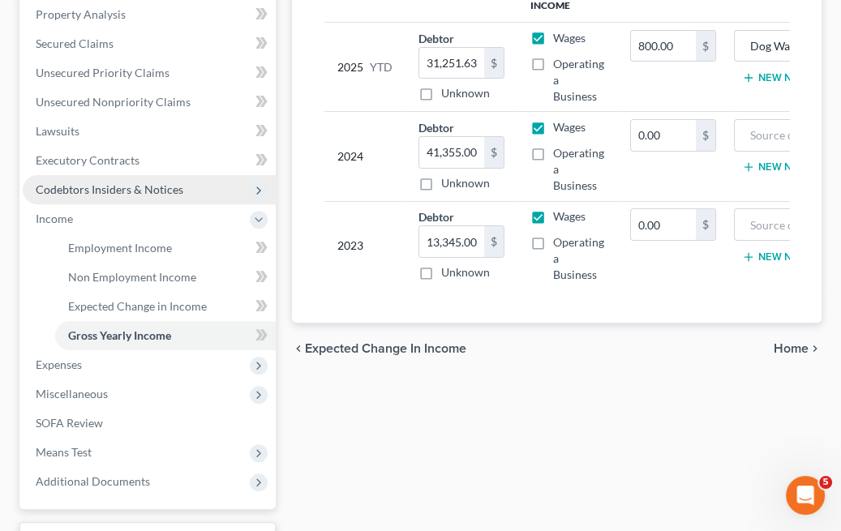
scroll to position [350, 0]
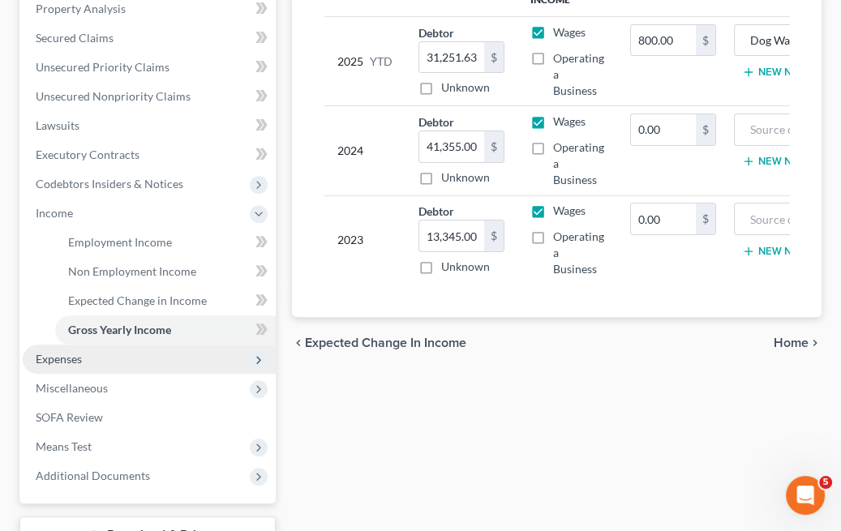
click at [120, 361] on span "Expenses" at bounding box center [149, 359] width 253 height 29
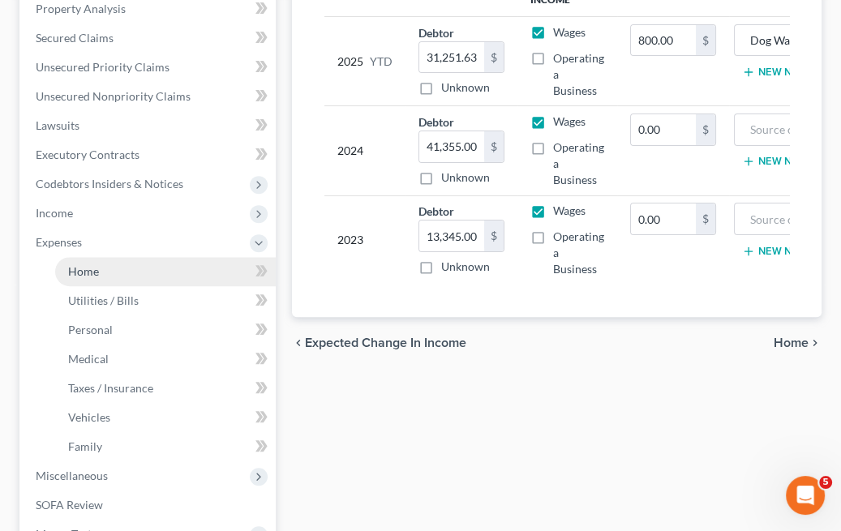
click at [175, 277] on link "Home" at bounding box center [165, 271] width 221 height 29
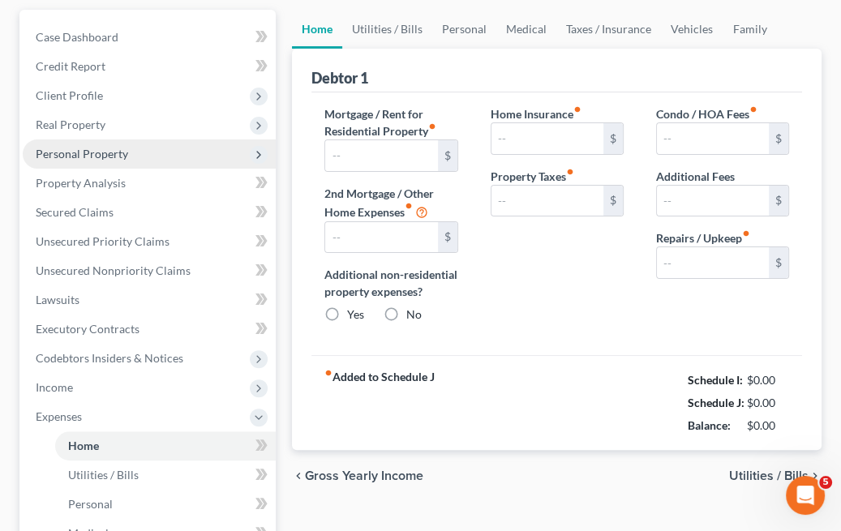
type input "1,309.00"
type input "0.00"
radio input "true"
type input "0.00"
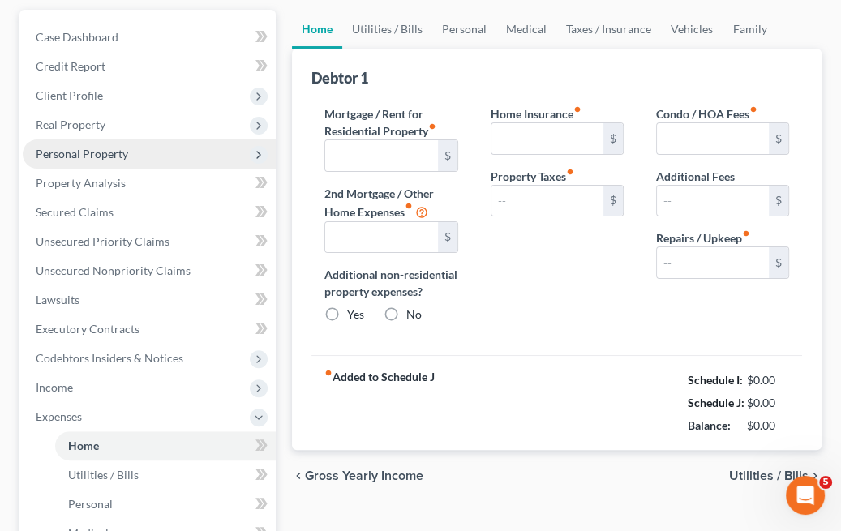
type input "0.00"
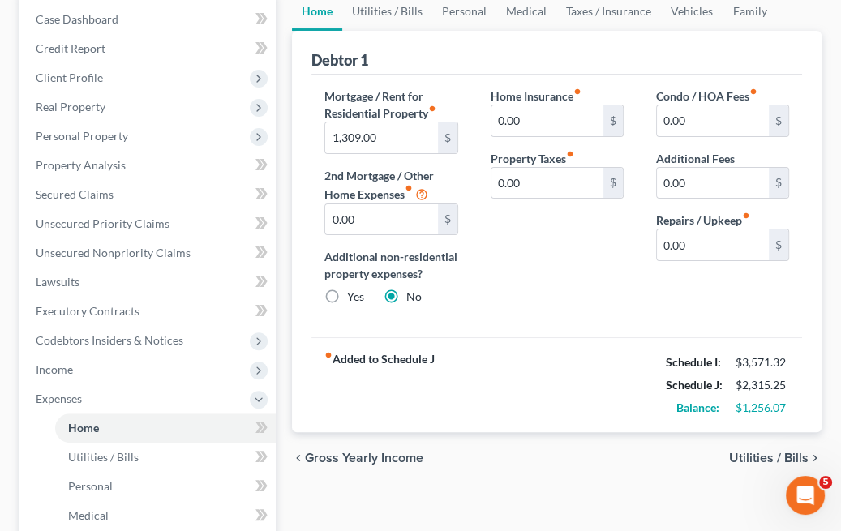
scroll to position [132, 0]
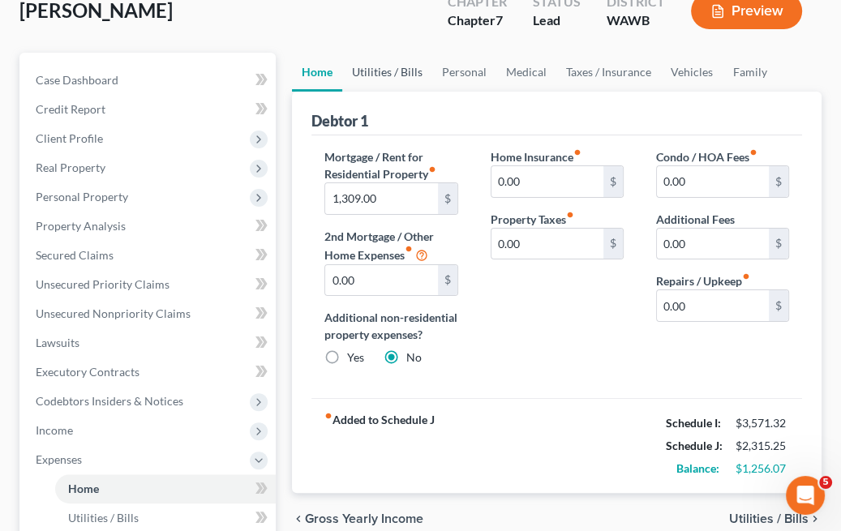
click at [381, 77] on link "Utilities / Bills" at bounding box center [387, 72] width 90 height 39
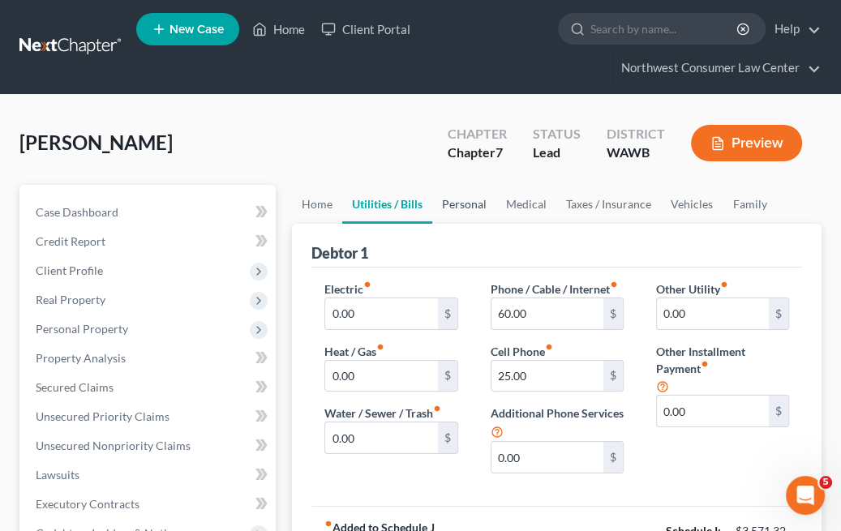
click at [477, 201] on link "Personal" at bounding box center [464, 204] width 64 height 39
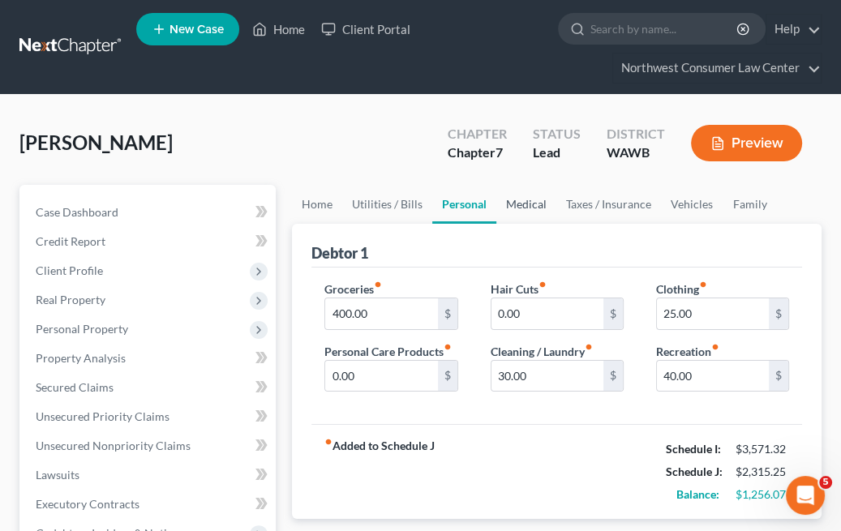
click at [509, 203] on link "Medical" at bounding box center [527, 204] width 60 height 39
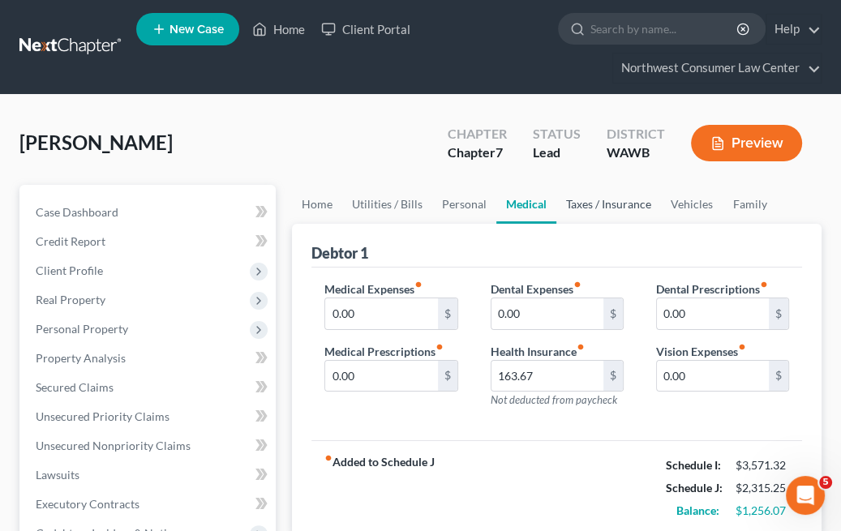
click at [561, 207] on link "Taxes / Insurance" at bounding box center [609, 204] width 105 height 39
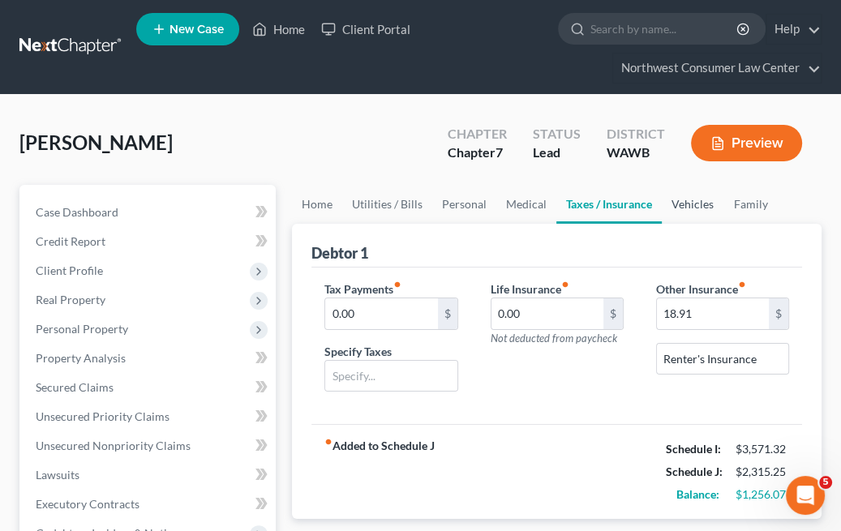
click at [673, 218] on link "Vehicles" at bounding box center [693, 204] width 62 height 39
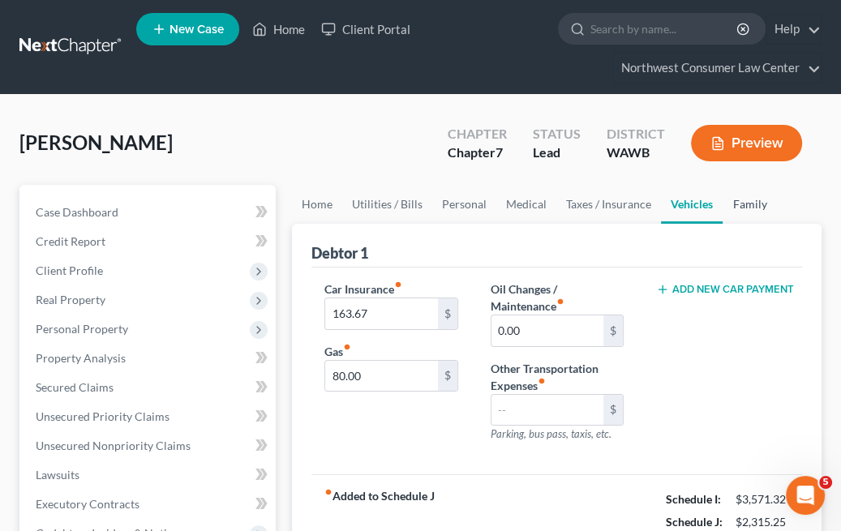
click at [730, 213] on link "Family" at bounding box center [750, 204] width 54 height 39
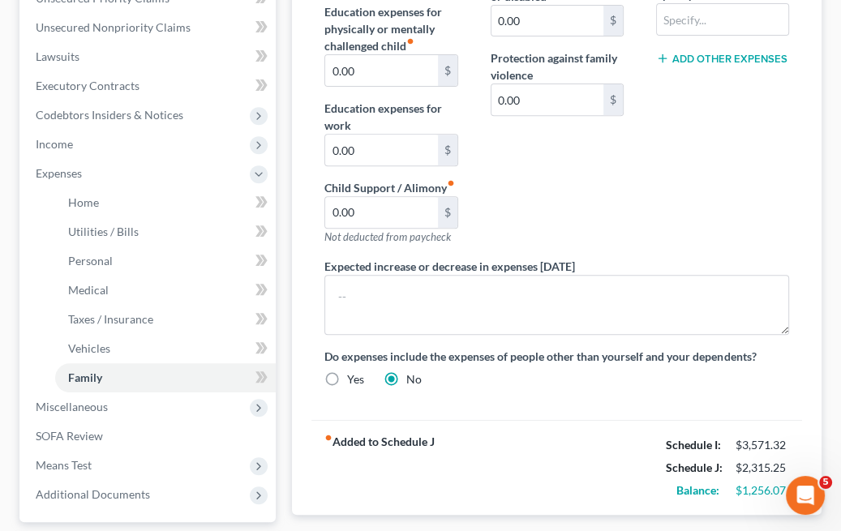
scroll to position [422, 0]
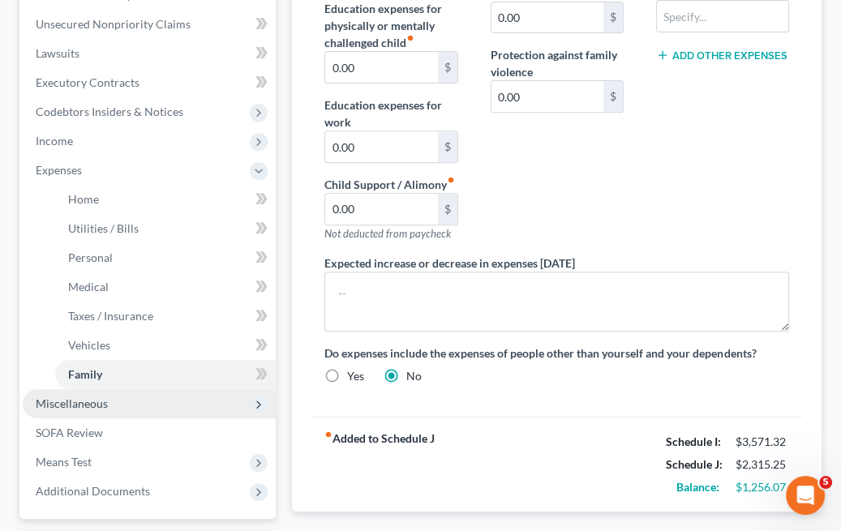
click at [143, 402] on span "Miscellaneous" at bounding box center [149, 403] width 253 height 29
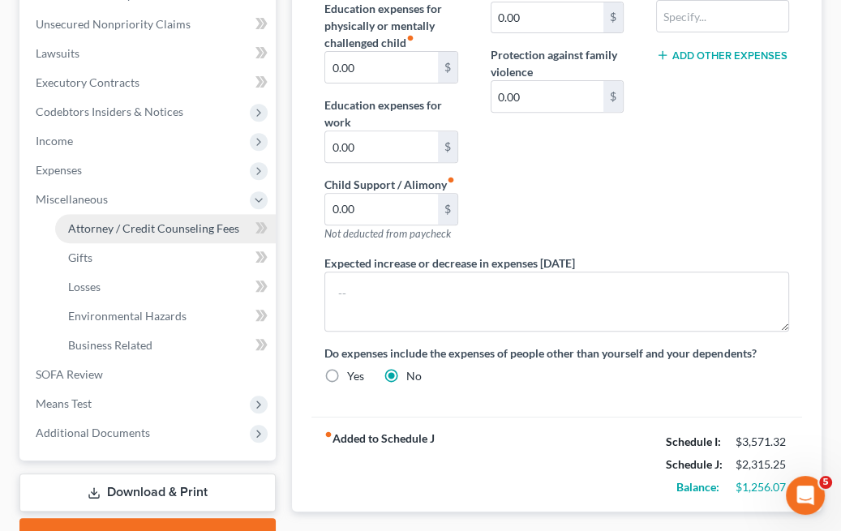
click at [213, 222] on span "Attorney / Credit Counseling Fees" at bounding box center [153, 228] width 171 height 14
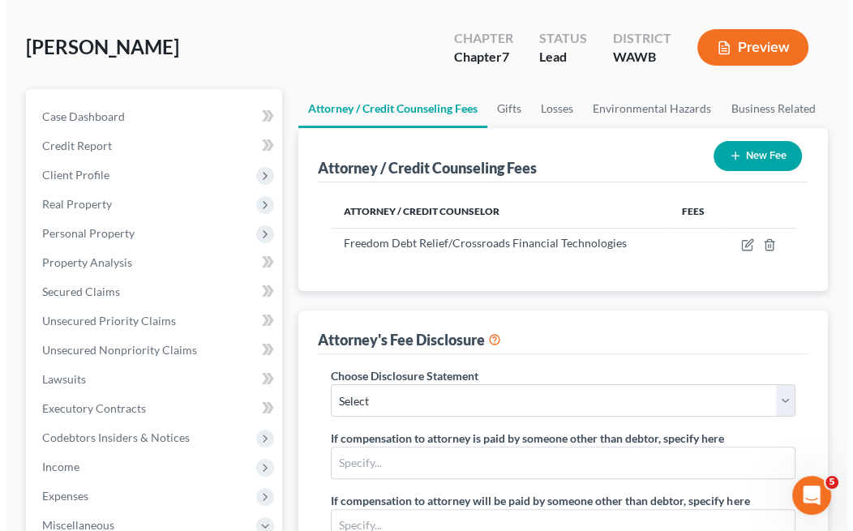
scroll to position [95, 0]
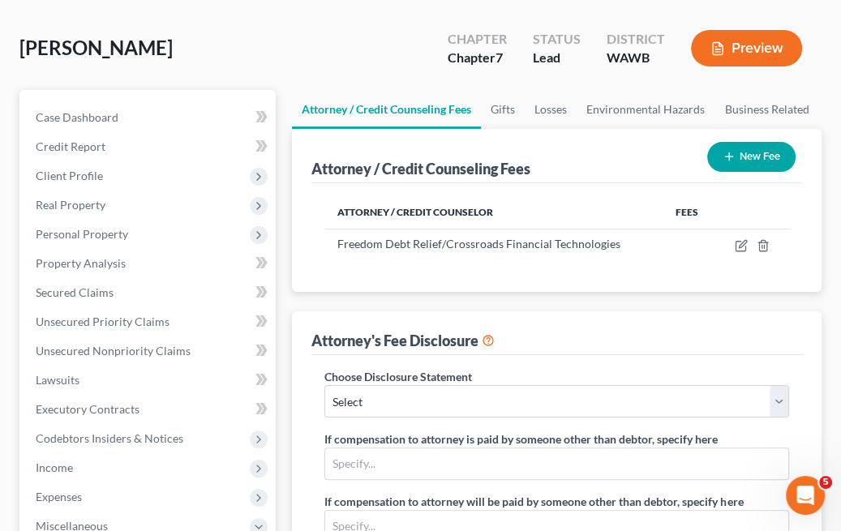
click at [613, 269] on div "Attorney / Credit Counselor Fees Freedom Debt Relief/Crossroads Financial Techn…" at bounding box center [557, 237] width 491 height 109
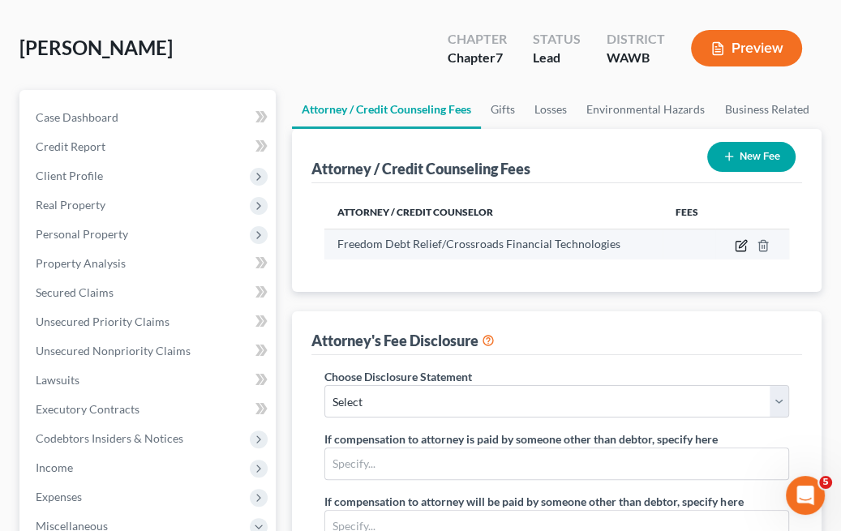
click at [737, 243] on icon "button" at bounding box center [741, 245] width 13 height 13
select select "45"
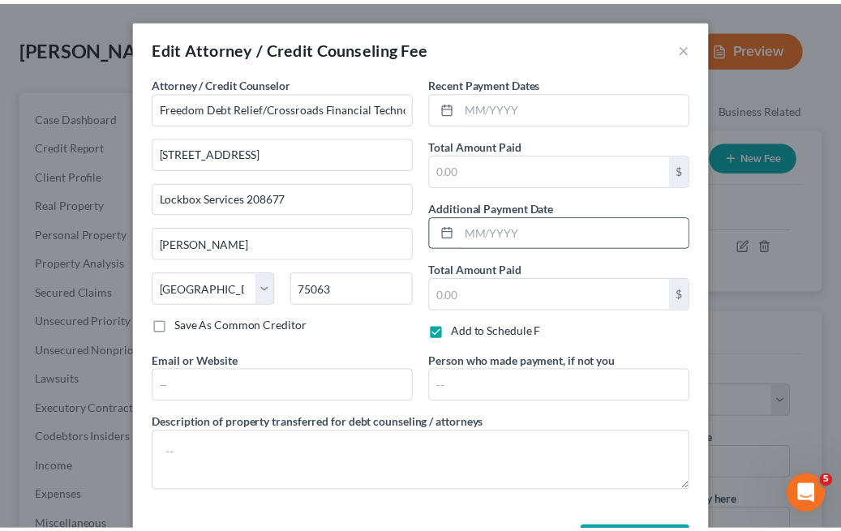
scroll to position [21, 0]
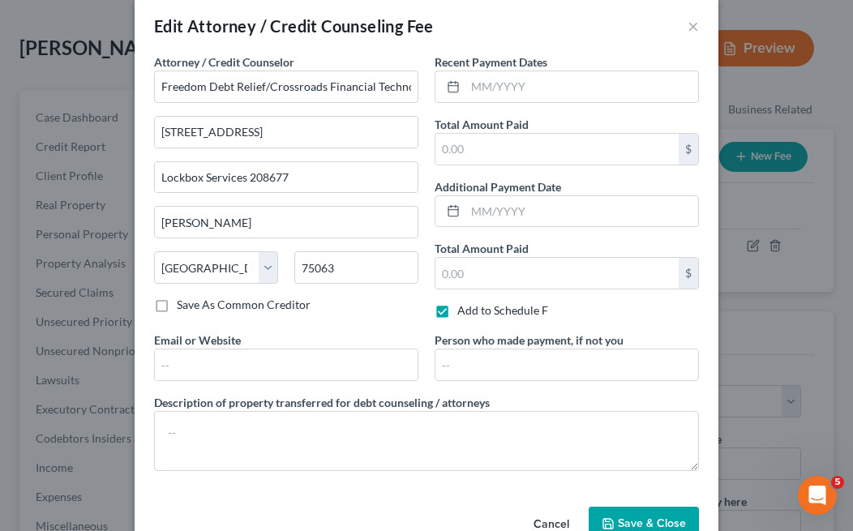
click at [680, 22] on div "Edit Attorney / Credit Counseling Fee ×" at bounding box center [427, 25] width 584 height 55
click at [688, 28] on button "×" at bounding box center [693, 25] width 11 height 19
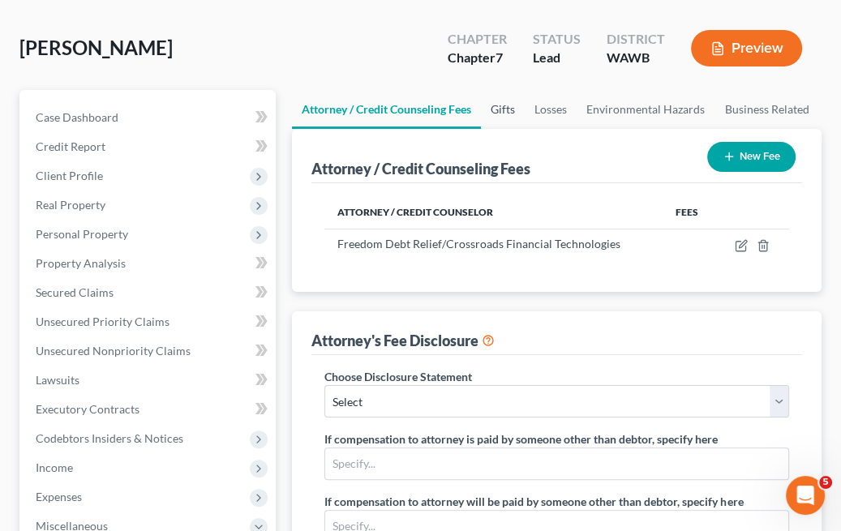
click at [505, 118] on link "Gifts" at bounding box center [503, 109] width 44 height 39
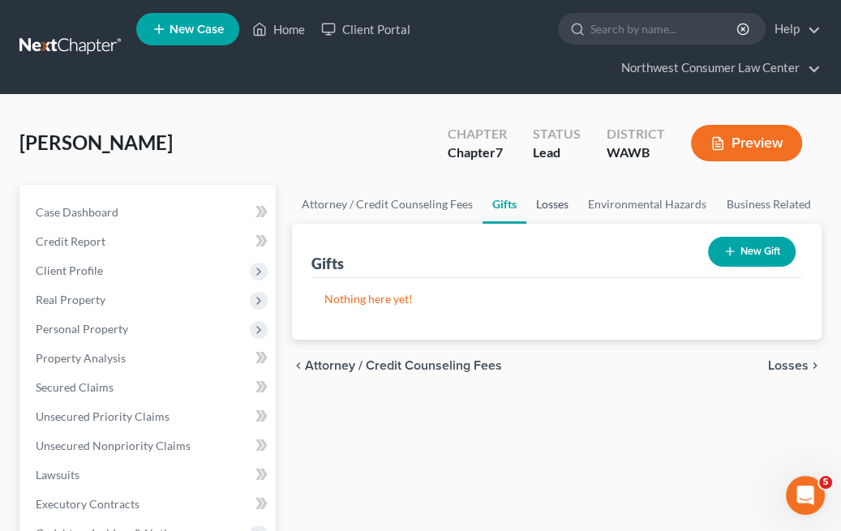
click at [540, 196] on link "Losses" at bounding box center [553, 204] width 52 height 39
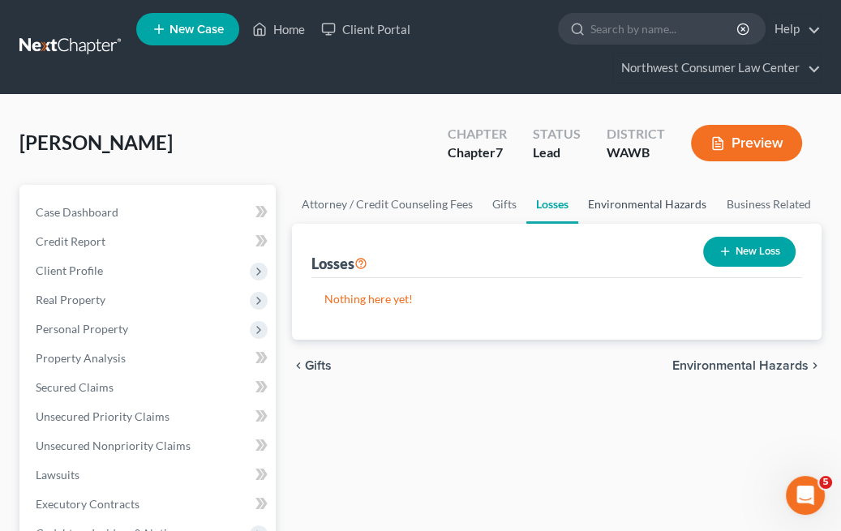
click at [613, 213] on link "Environmental Hazards" at bounding box center [647, 204] width 138 height 39
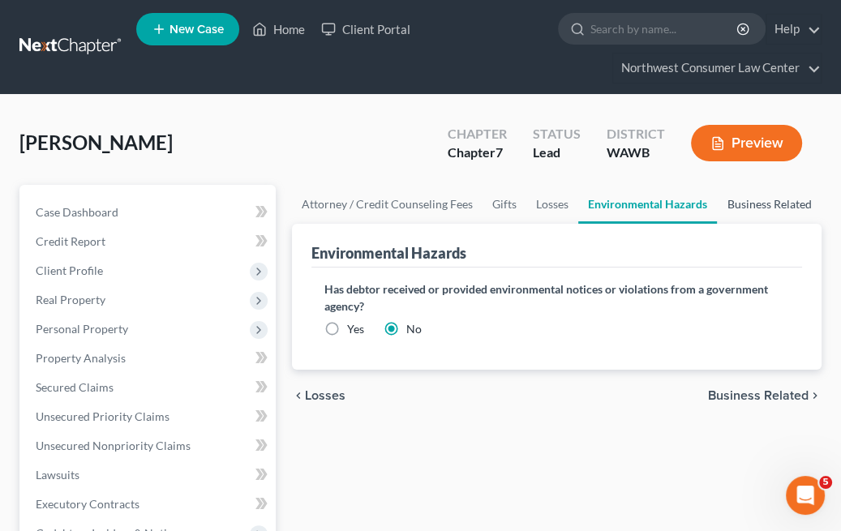
click at [791, 213] on link "Business Related" at bounding box center [769, 204] width 104 height 39
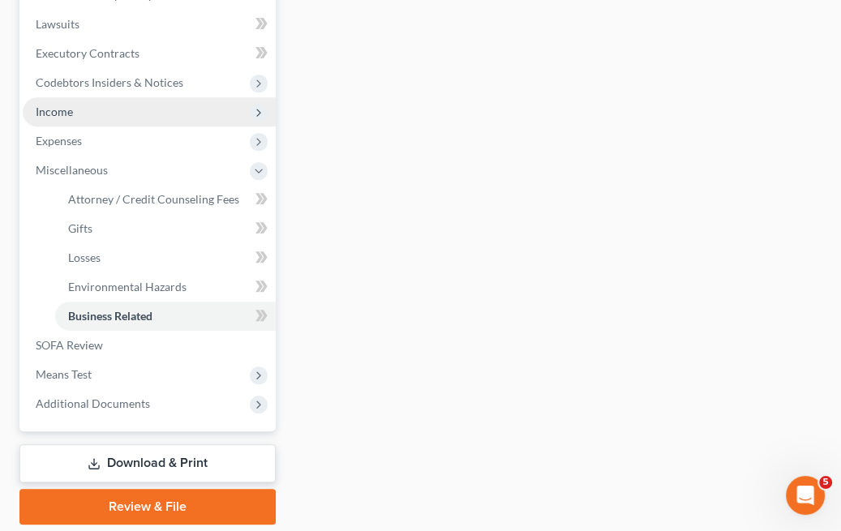
scroll to position [461, 0]
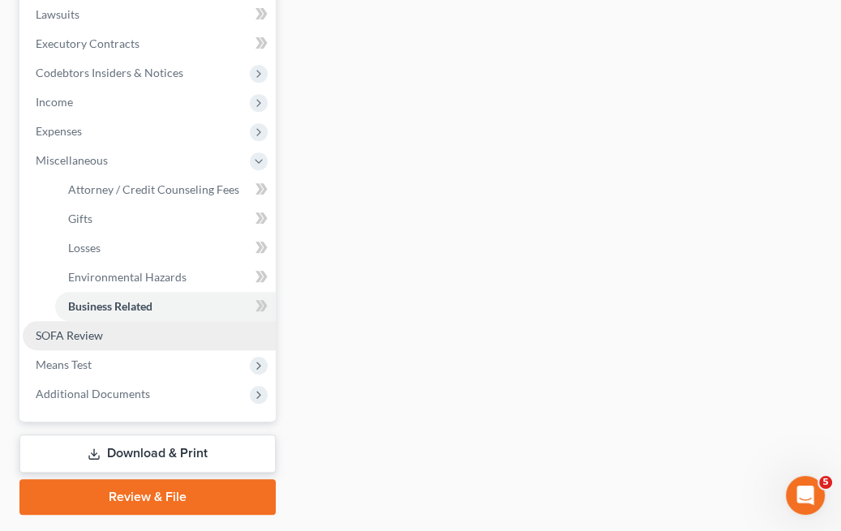
click at [156, 337] on link "SOFA Review" at bounding box center [149, 335] width 253 height 29
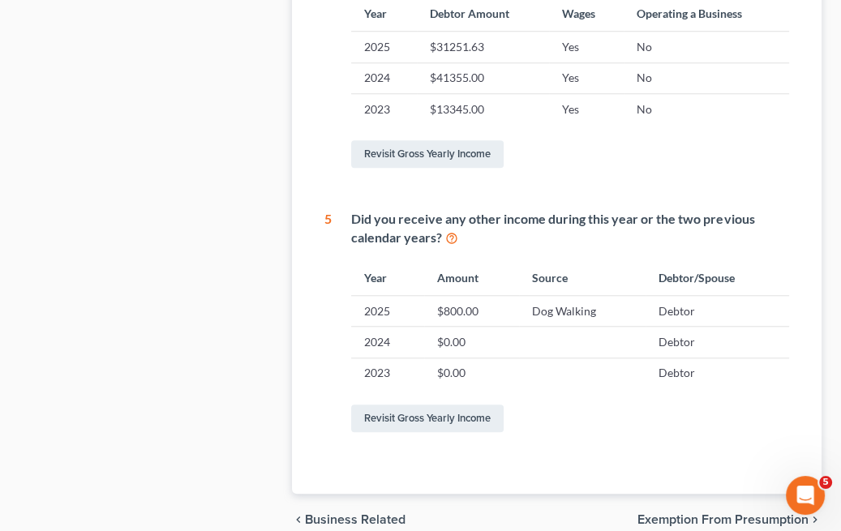
scroll to position [909, 0]
